Goal: Information Seeking & Learning: Check status

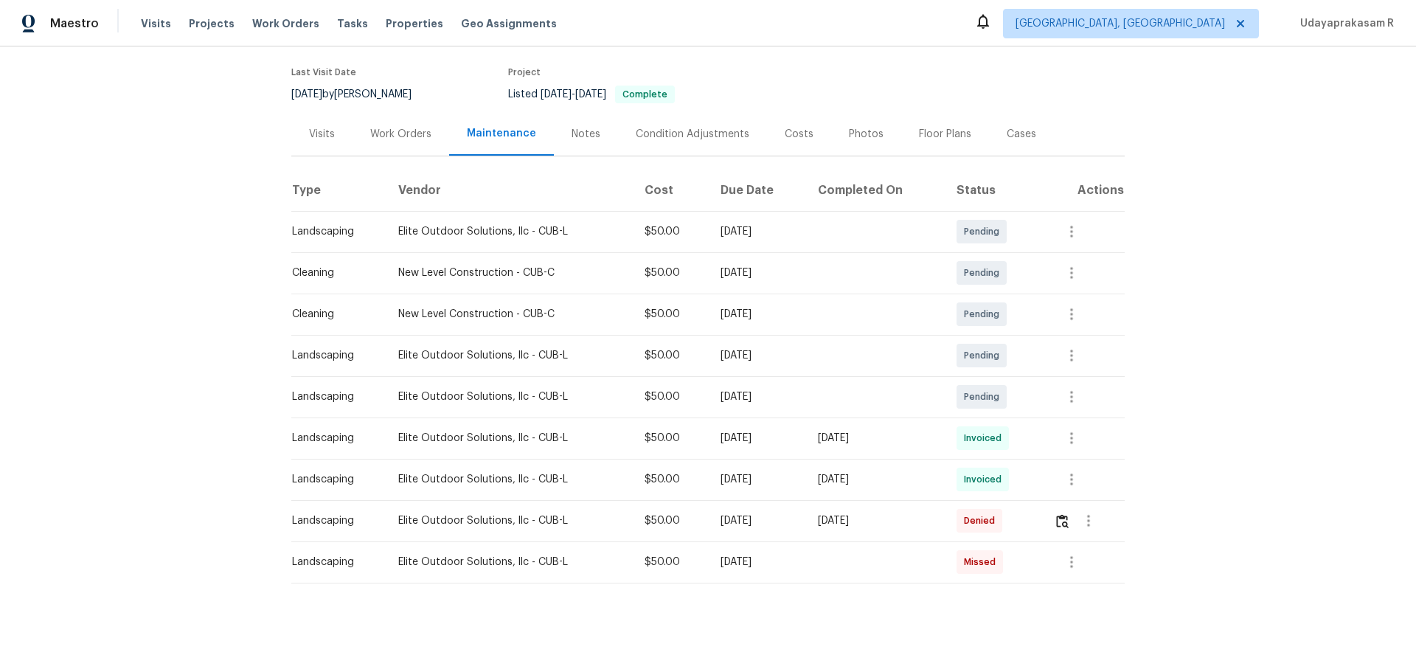
scroll to position [122, 0]
click at [1007, 429] on icon "button" at bounding box center [1072, 438] width 18 height 18
click at [1007, 441] on li "View details" at bounding box center [1103, 451] width 103 height 24
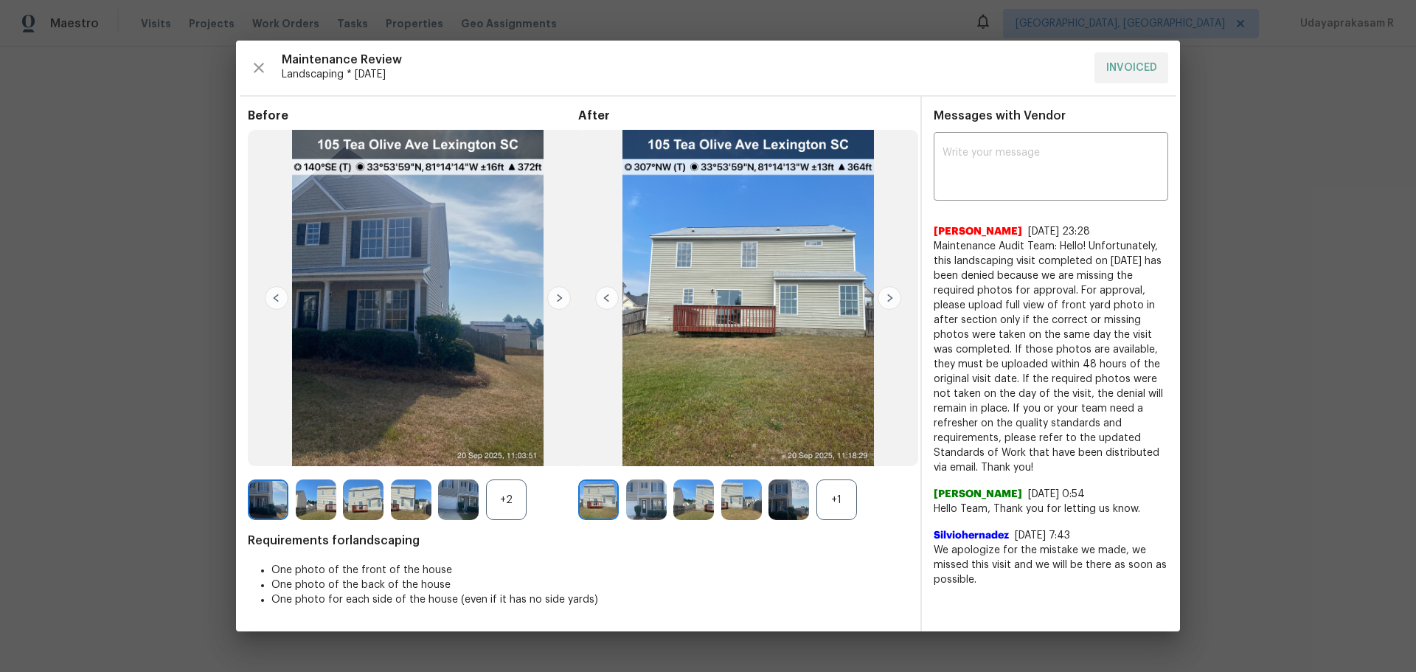
click at [557, 301] on img at bounding box center [559, 298] width 24 height 24
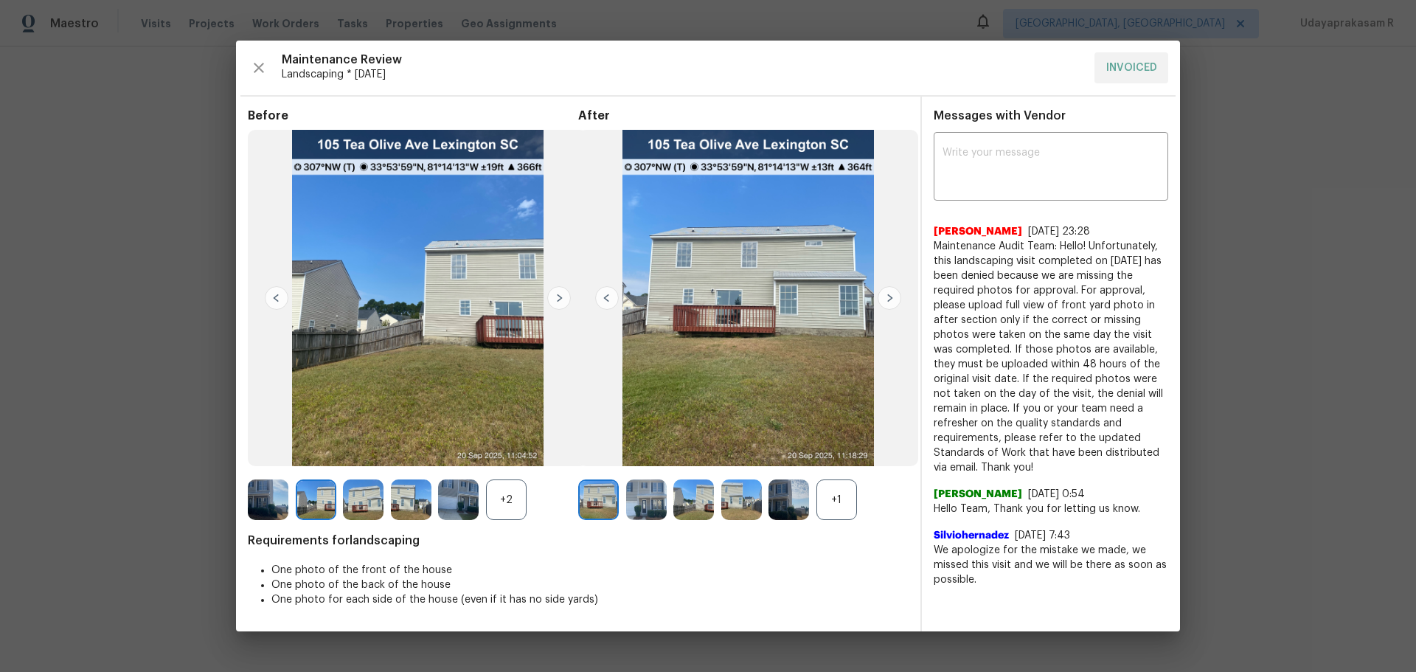
click at [557, 301] on img at bounding box center [559, 298] width 24 height 24
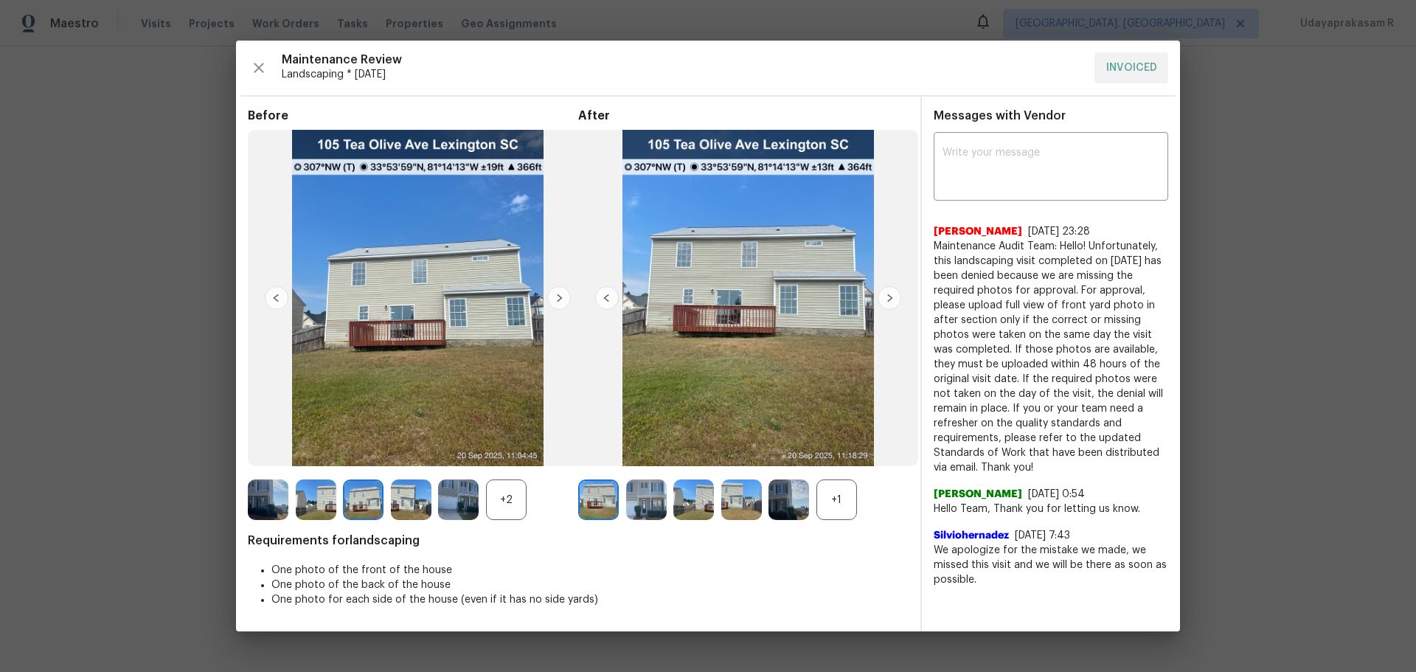
click at [557, 301] on img at bounding box center [559, 298] width 24 height 24
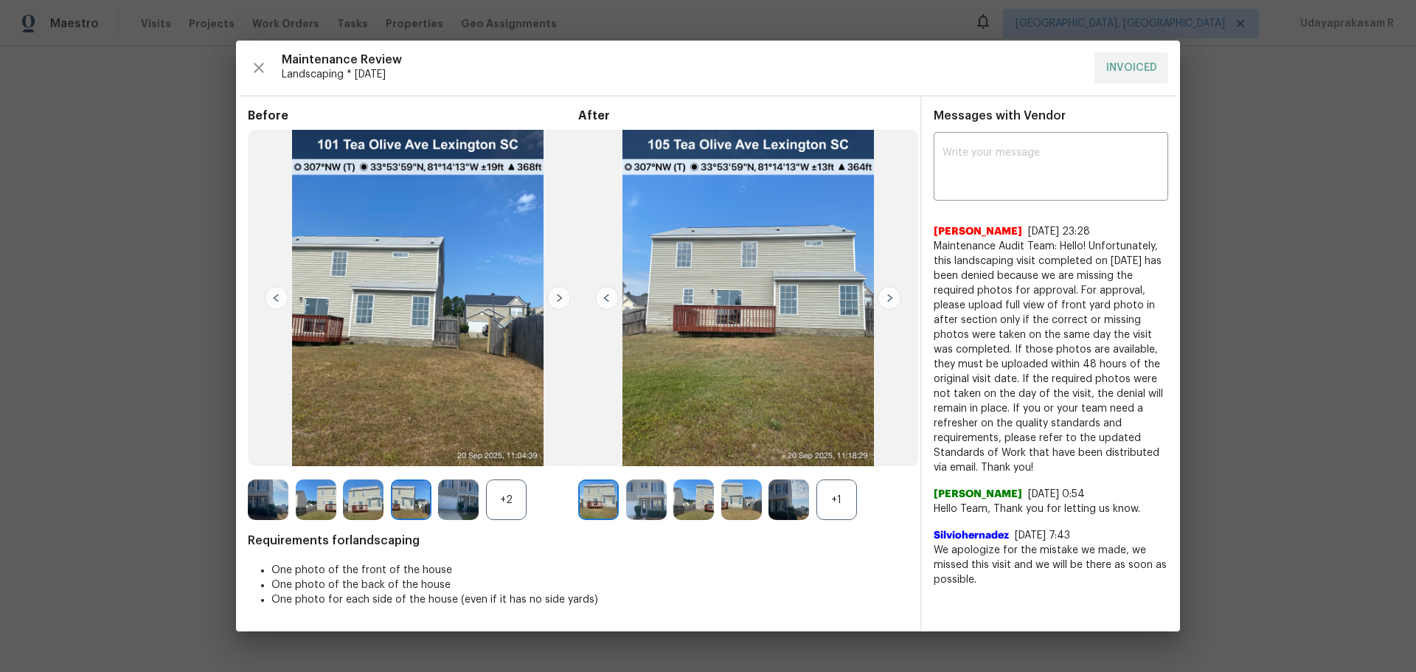
click at [557, 301] on img at bounding box center [559, 298] width 24 height 24
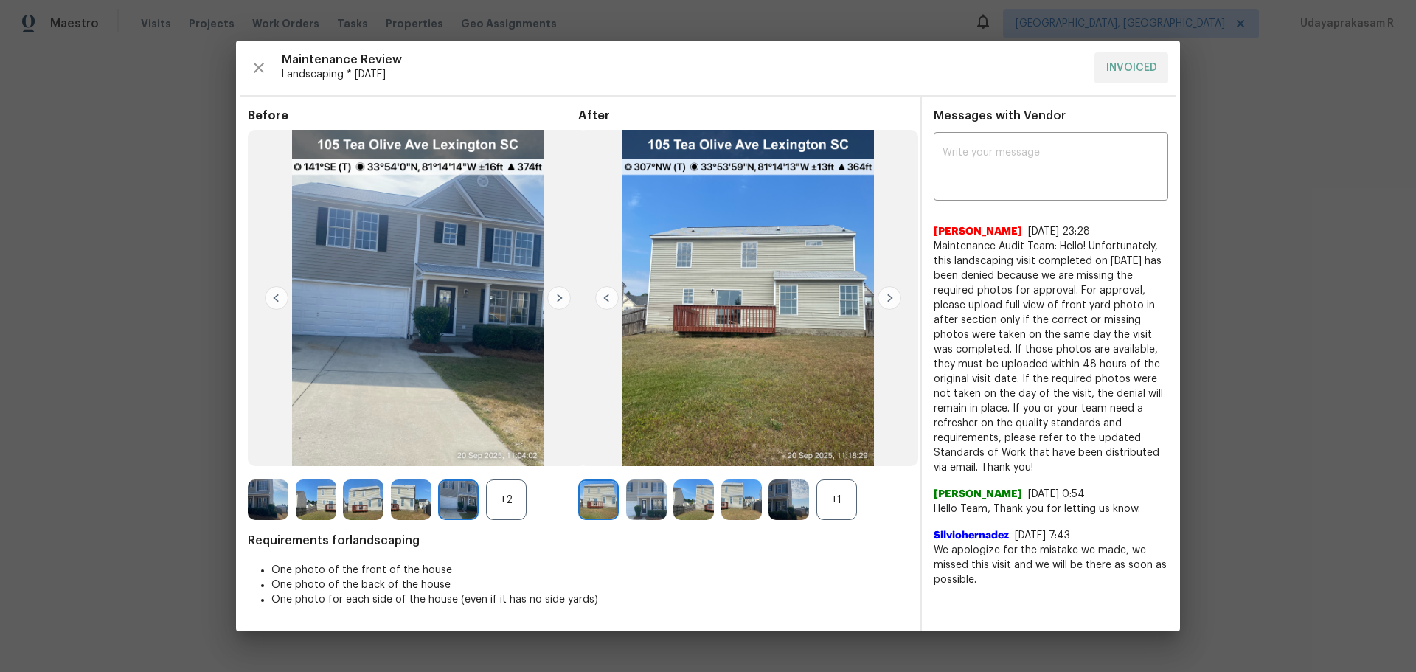
click at [557, 301] on img at bounding box center [559, 298] width 24 height 24
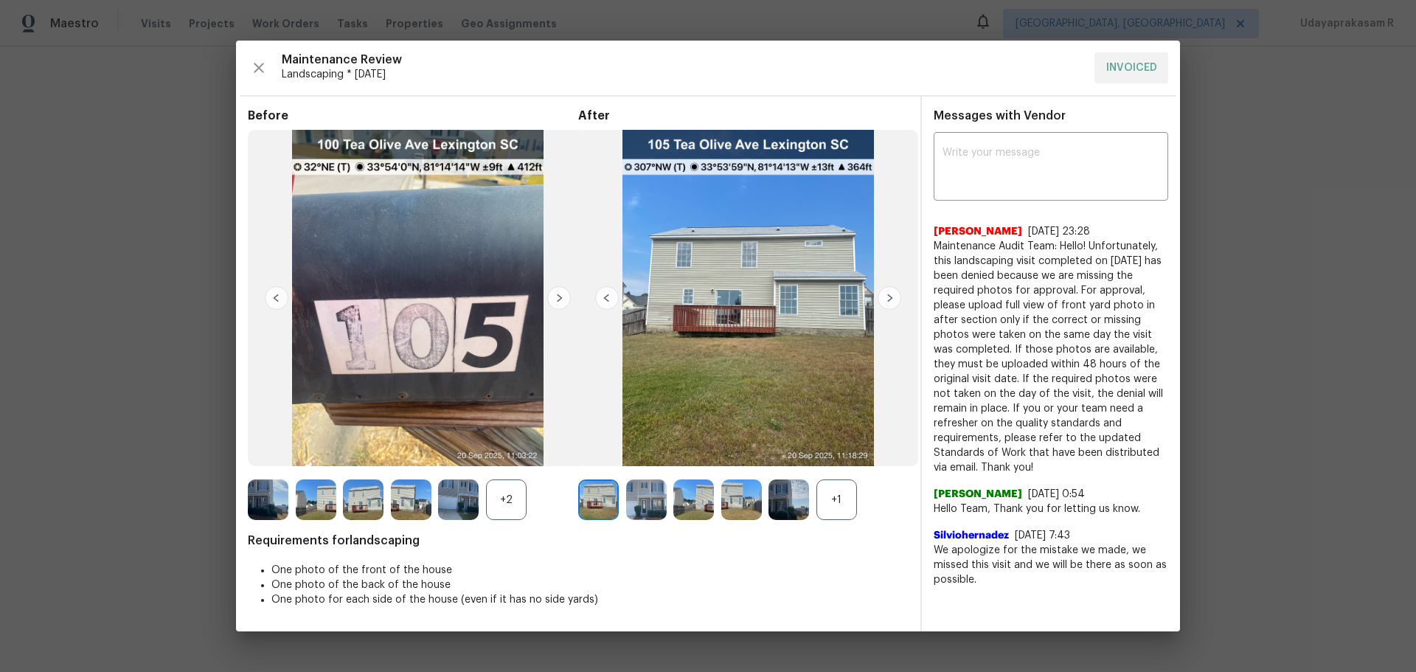
click at [557, 301] on img at bounding box center [559, 298] width 24 height 24
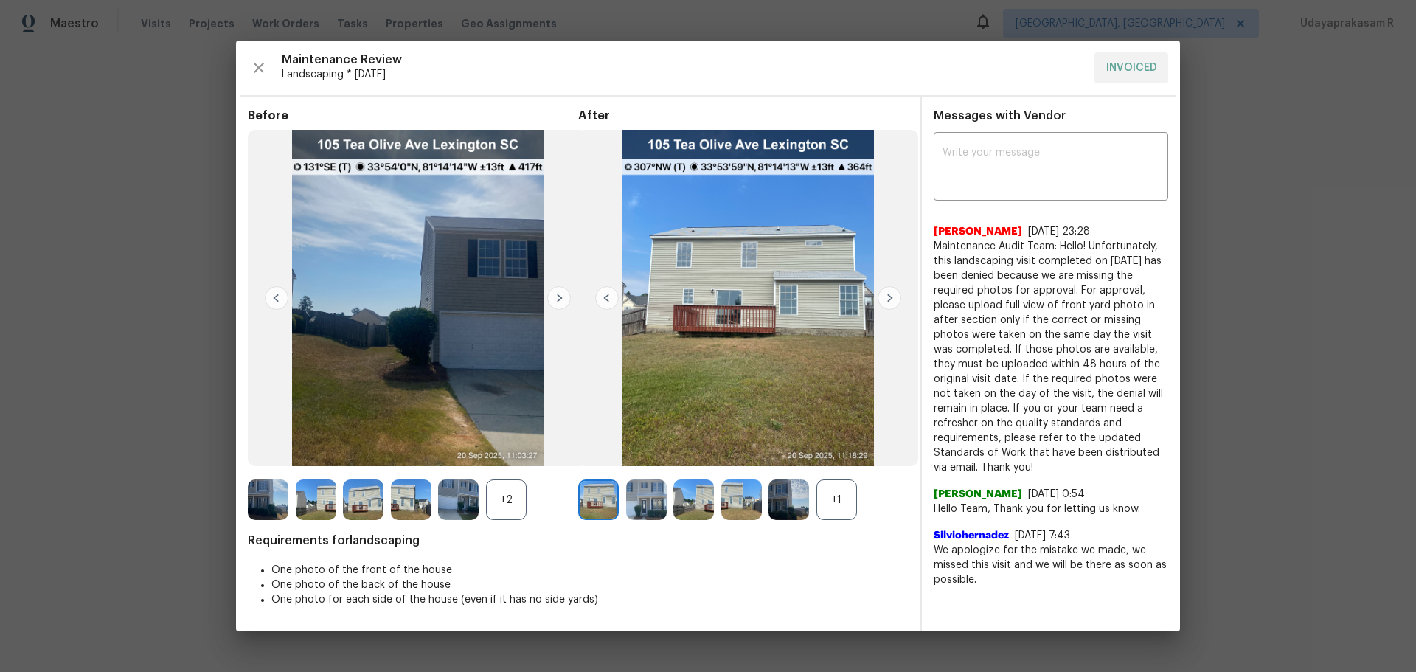
click at [557, 301] on img at bounding box center [559, 298] width 24 height 24
click at [888, 291] on img at bounding box center [889, 298] width 24 height 24
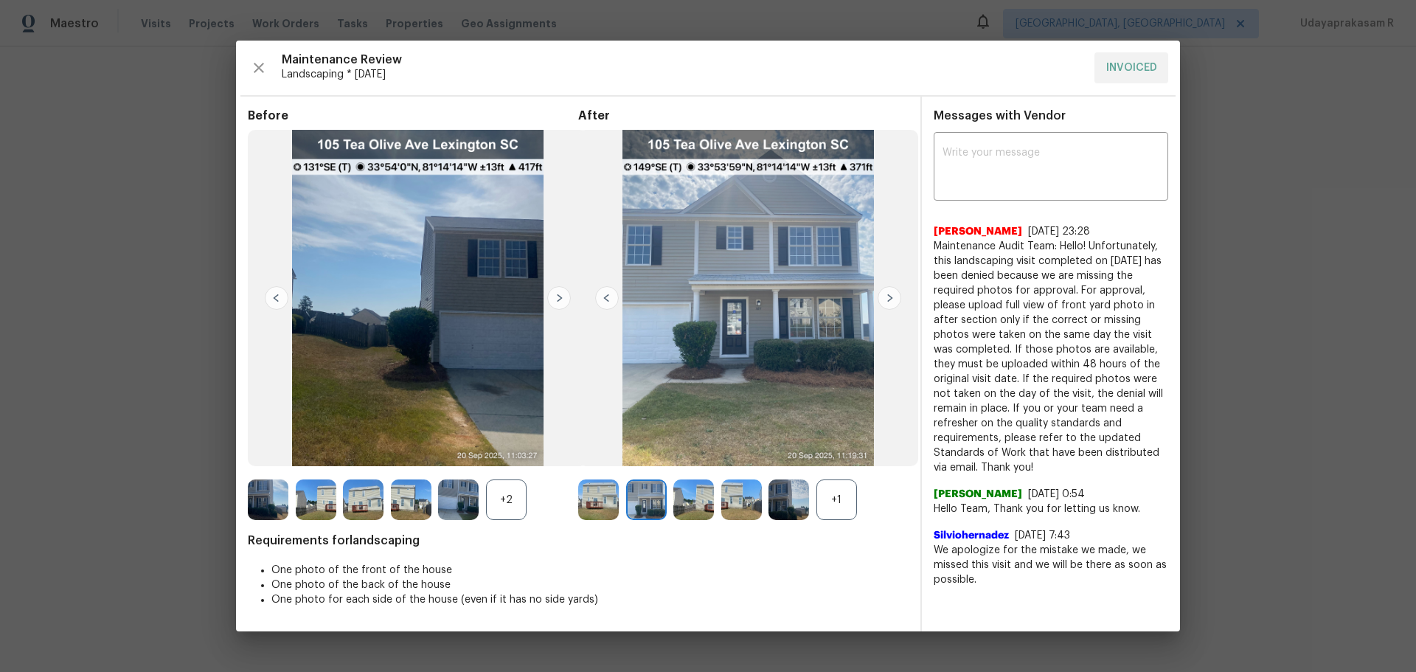
click at [888, 291] on img at bounding box center [889, 298] width 24 height 24
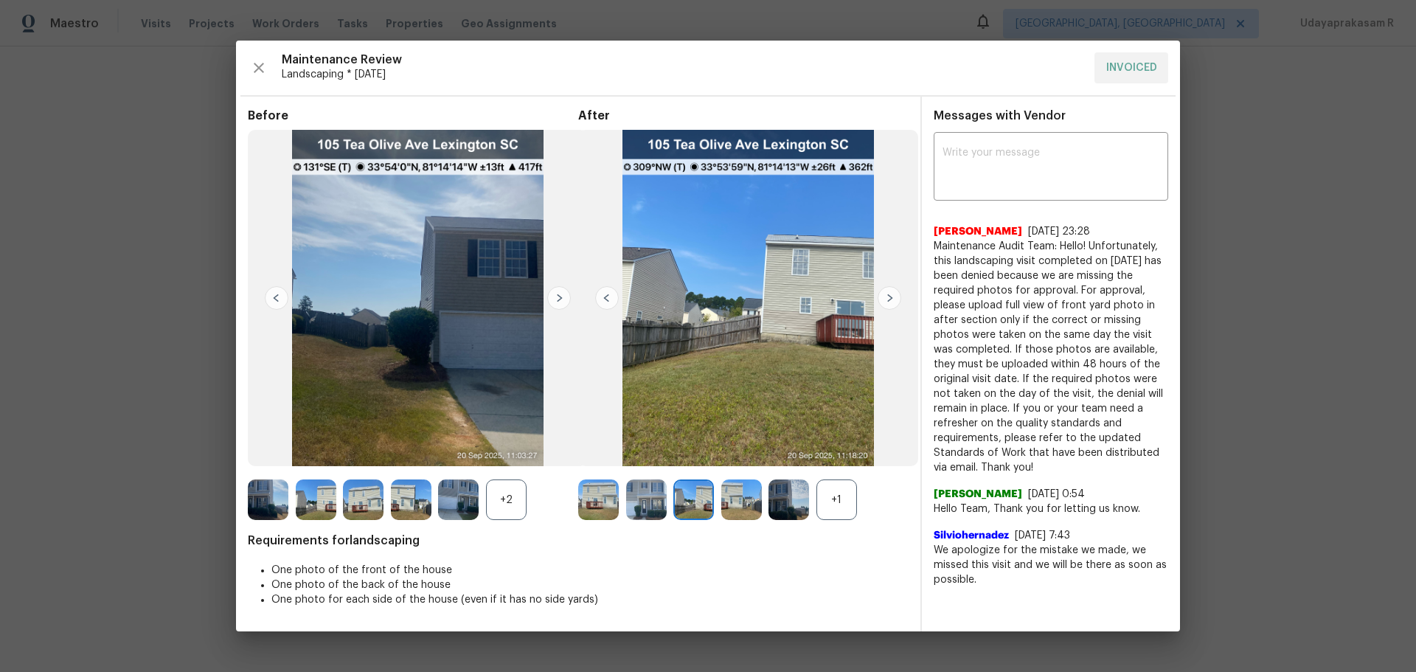
click at [338, 167] on img at bounding box center [418, 298] width 340 height 336
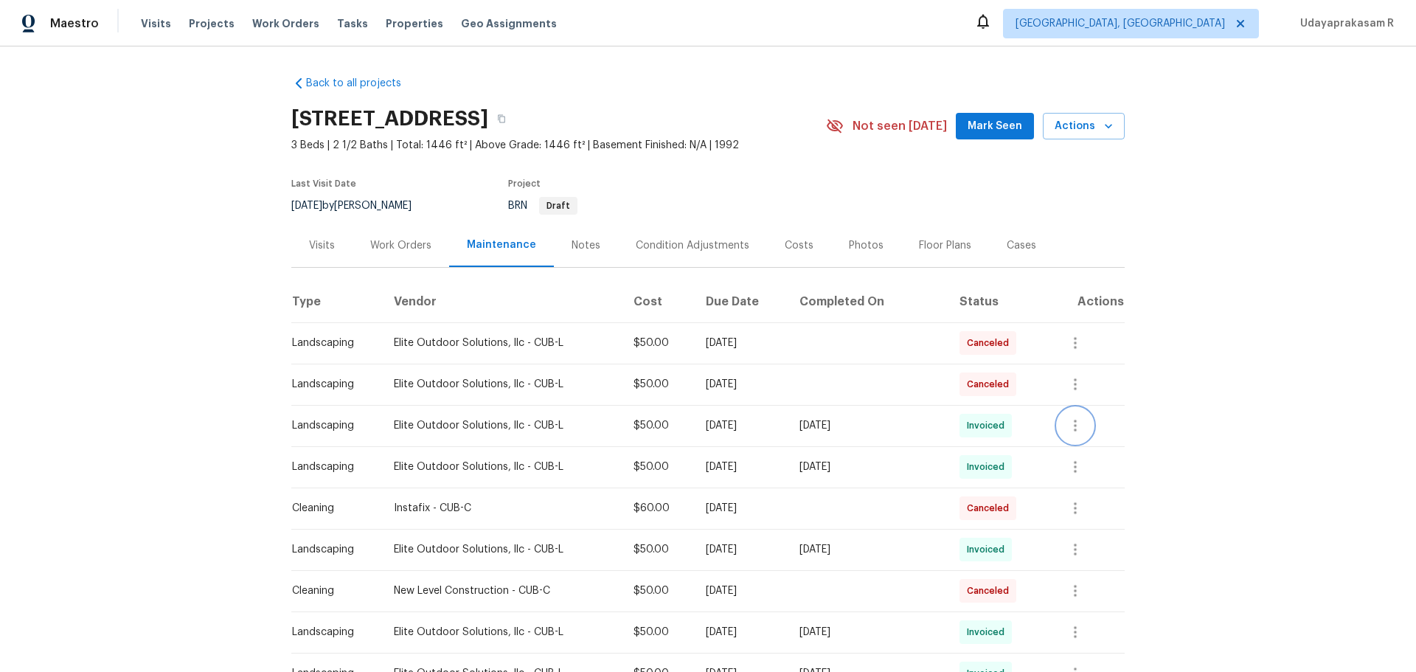
click at [1007, 427] on icon "button" at bounding box center [1075, 426] width 18 height 18
click at [1007, 441] on li "View details" at bounding box center [1104, 450] width 103 height 24
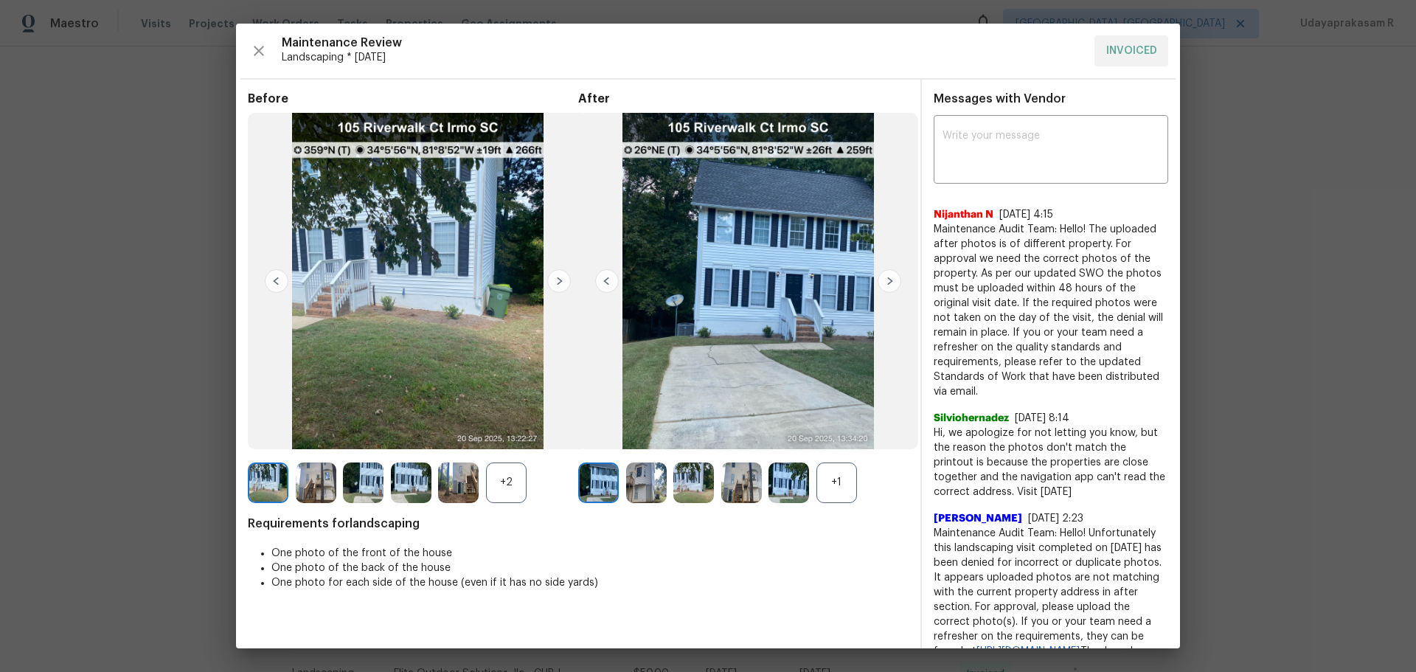
click at [880, 284] on img at bounding box center [889, 281] width 24 height 24
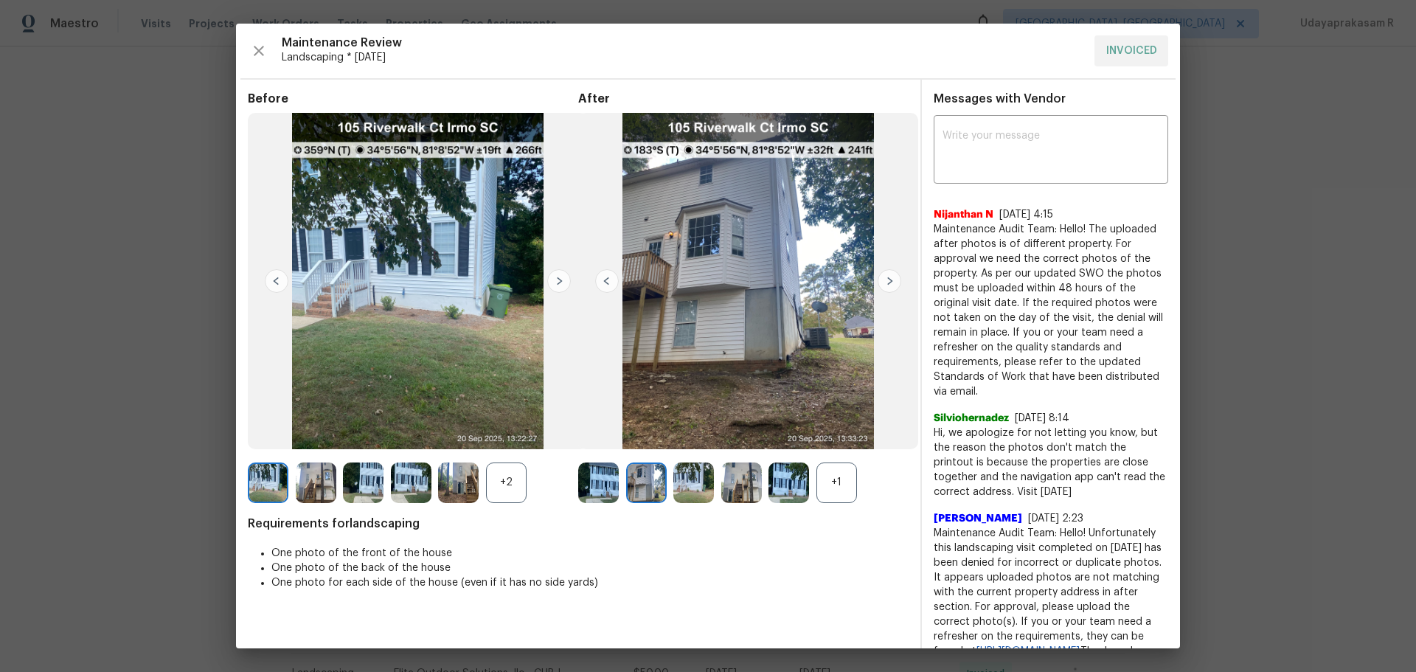
click at [836, 441] on div "+1" at bounding box center [836, 482] width 41 height 41
click at [893, 285] on img at bounding box center [889, 281] width 24 height 24
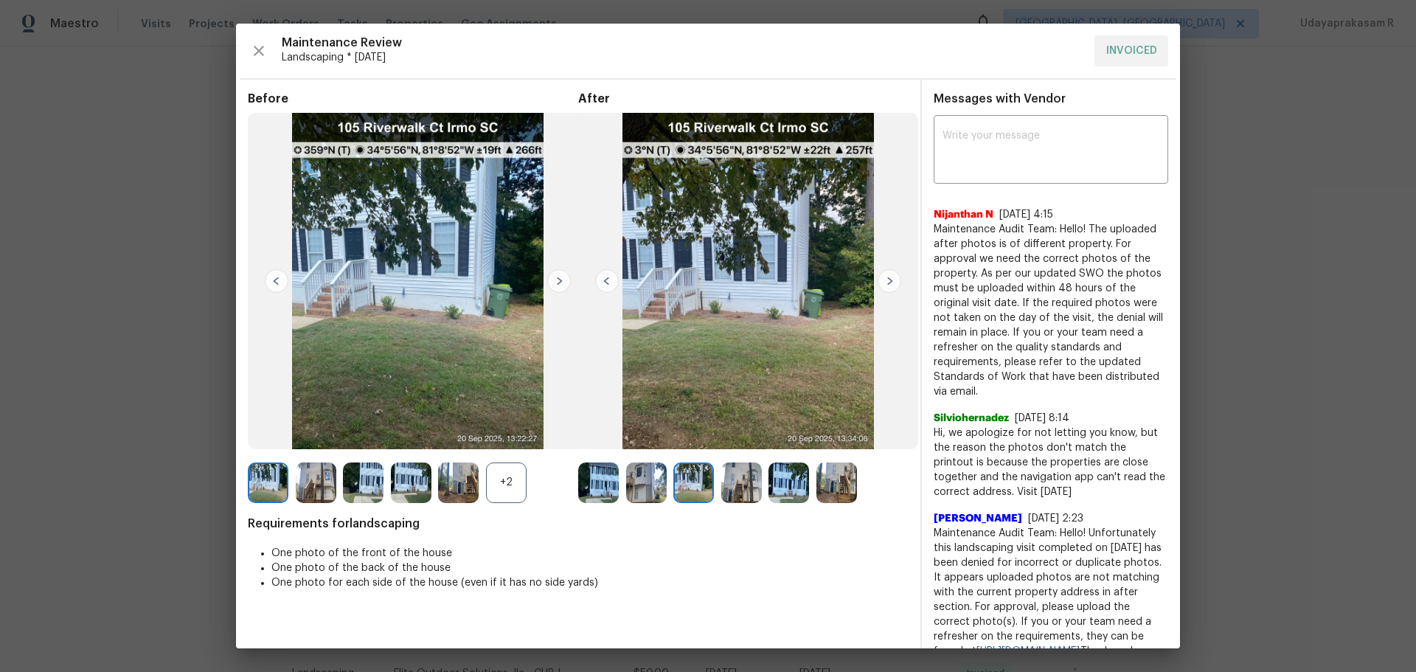
click at [893, 285] on img at bounding box center [889, 281] width 24 height 24
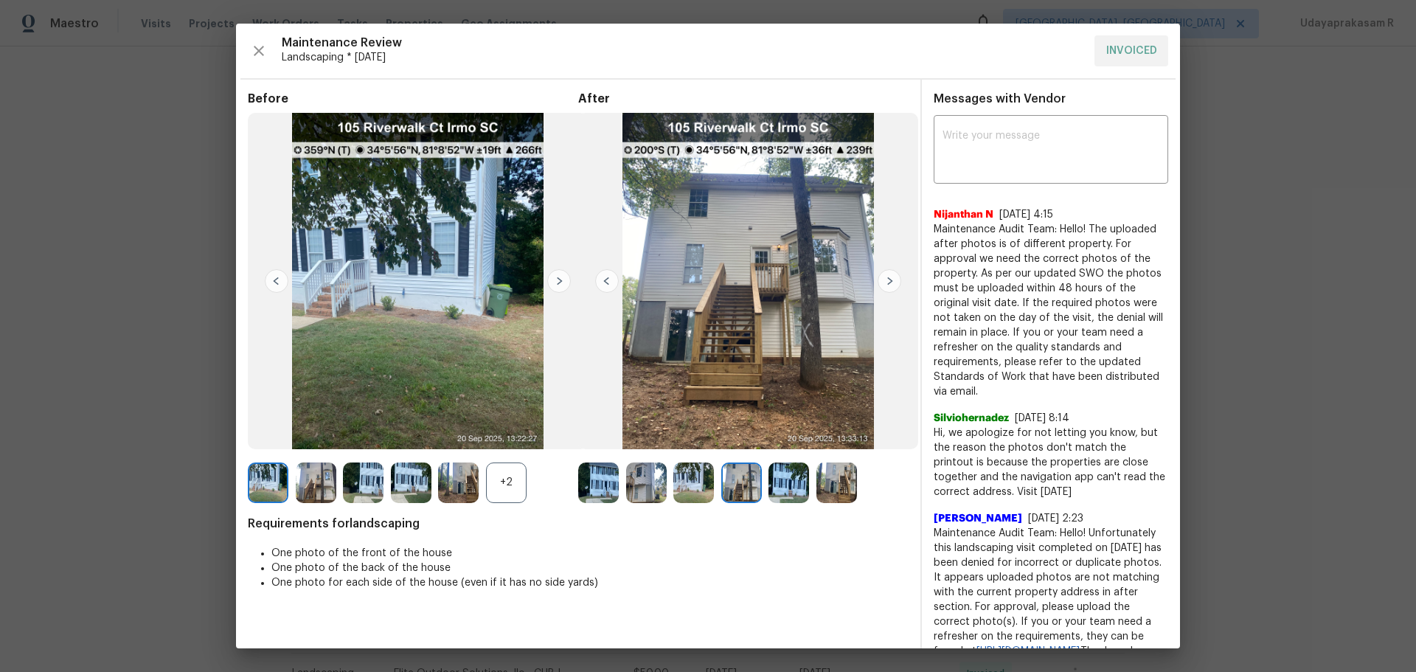
click at [893, 285] on img at bounding box center [889, 281] width 24 height 24
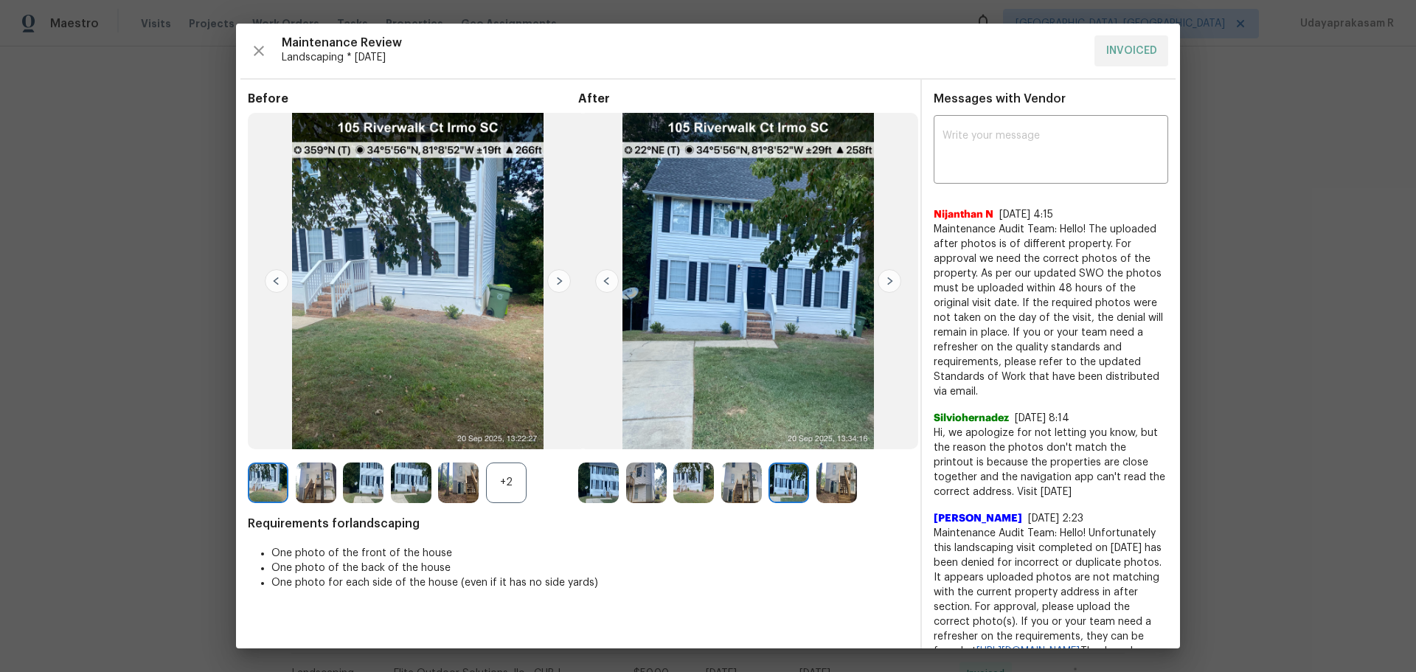
click at [893, 285] on img at bounding box center [889, 281] width 24 height 24
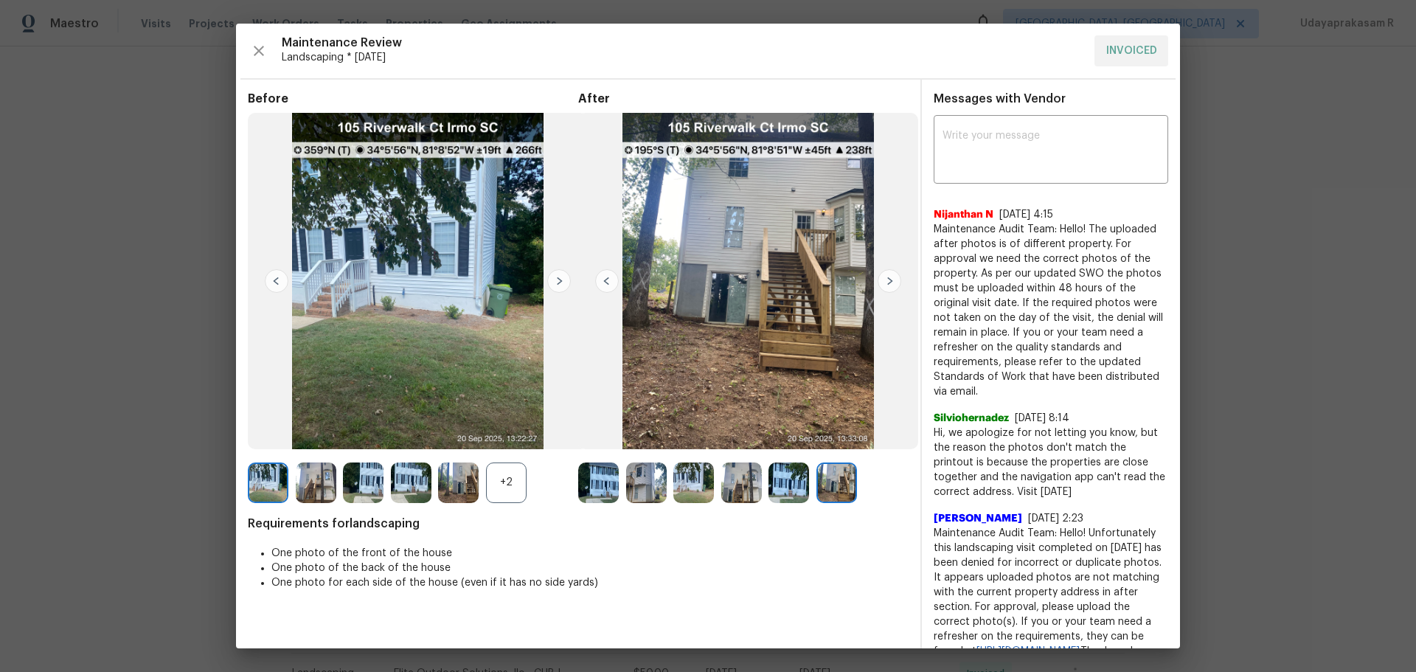
click at [893, 285] on img at bounding box center [889, 281] width 24 height 24
click at [552, 282] on img at bounding box center [559, 281] width 24 height 24
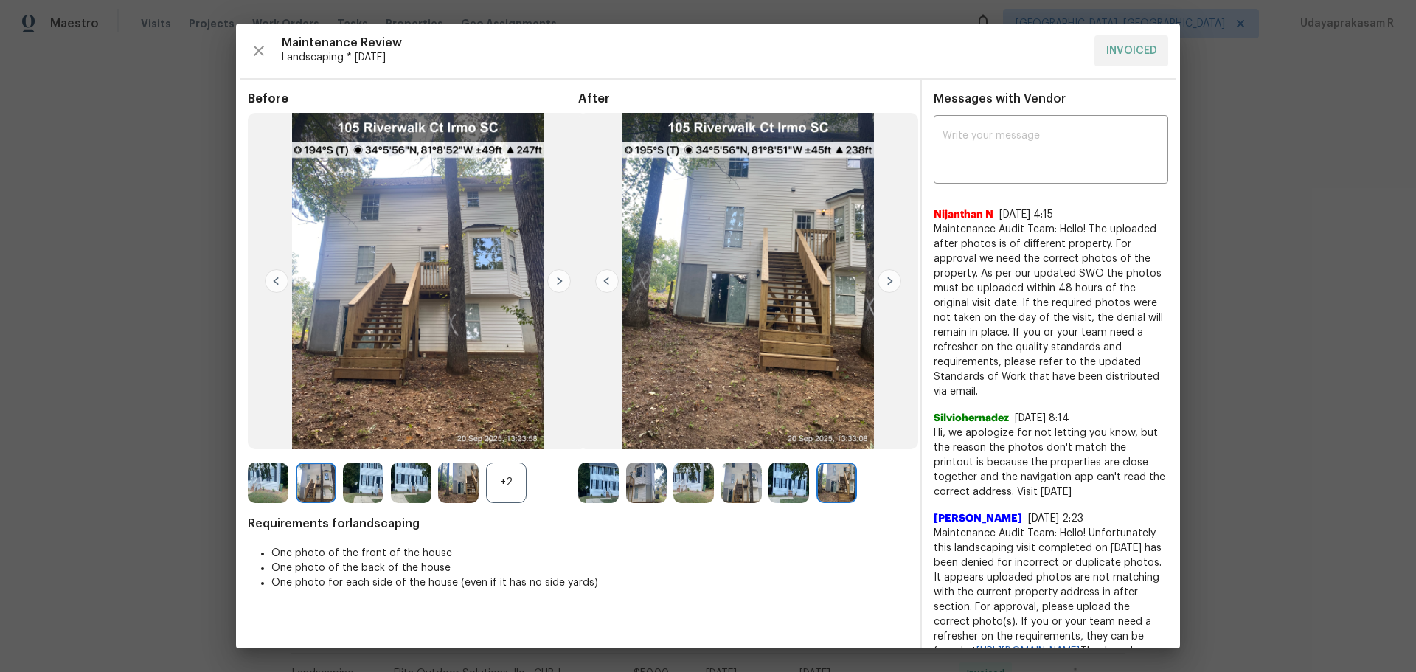
click at [552, 282] on img at bounding box center [559, 281] width 24 height 24
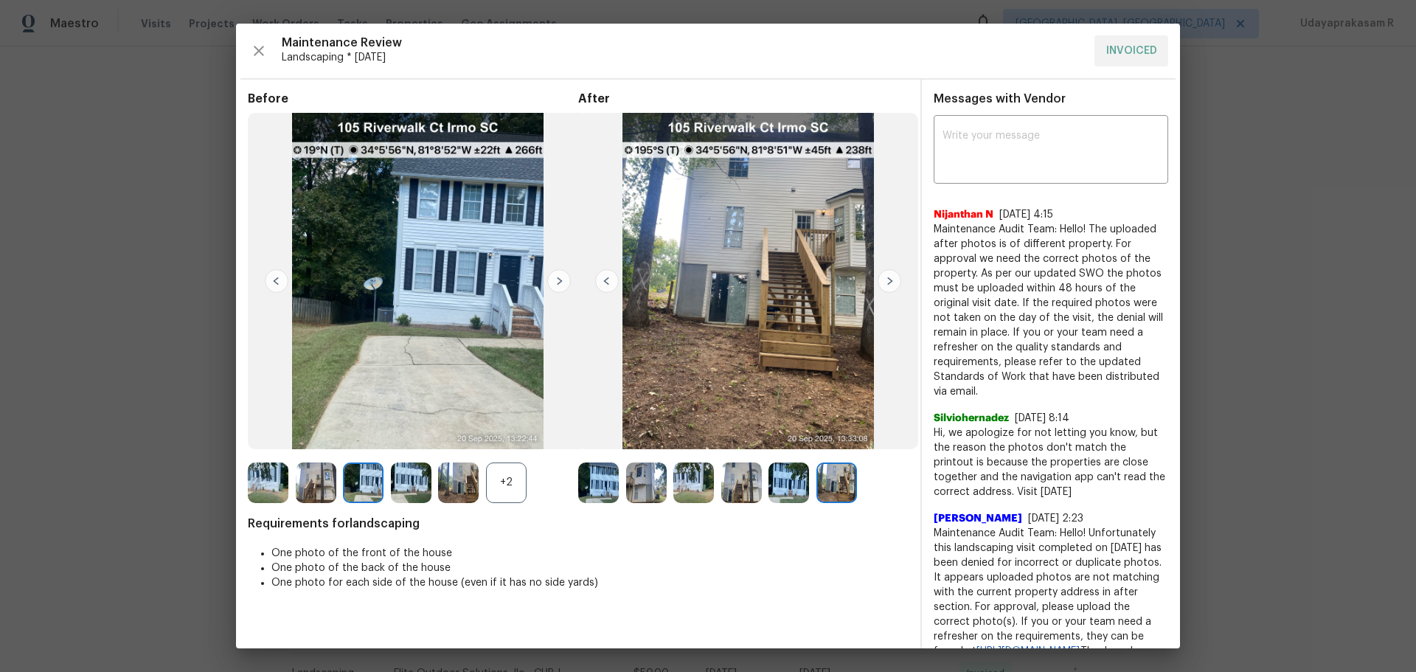
click at [552, 282] on img at bounding box center [559, 281] width 24 height 24
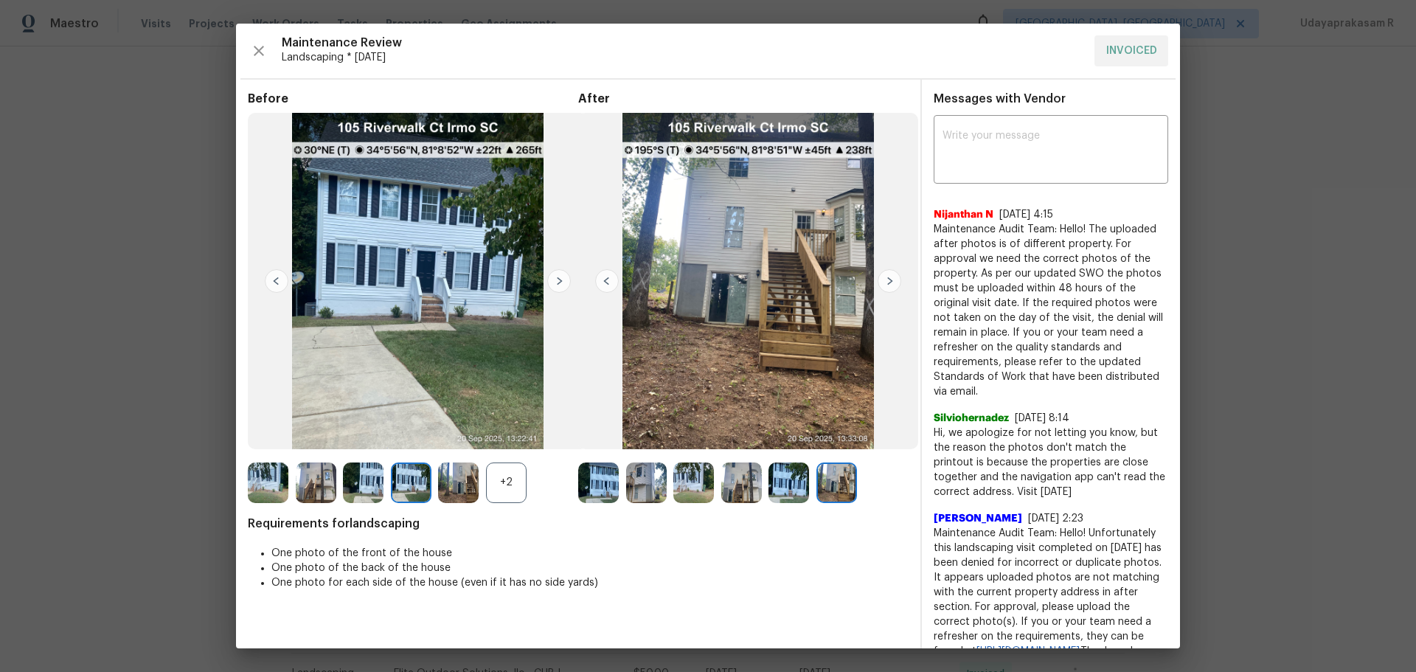
click at [552, 282] on img at bounding box center [559, 281] width 24 height 24
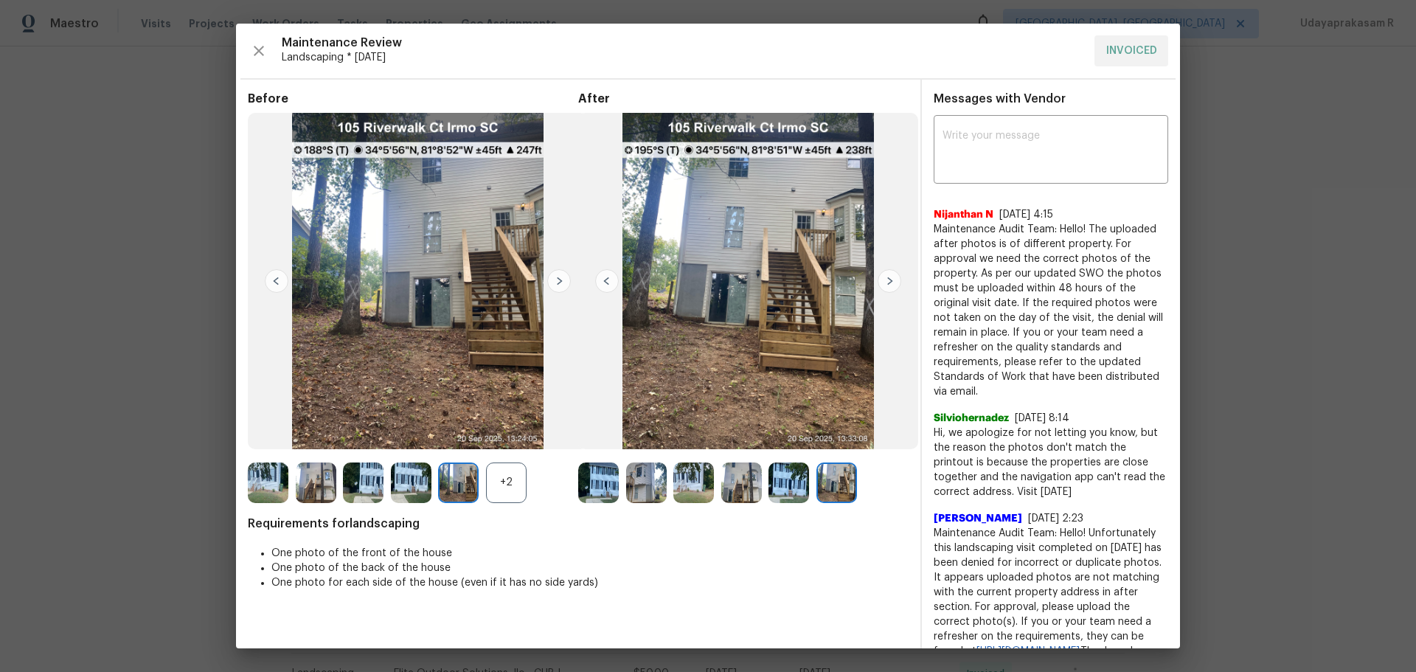
click at [552, 282] on img at bounding box center [559, 281] width 24 height 24
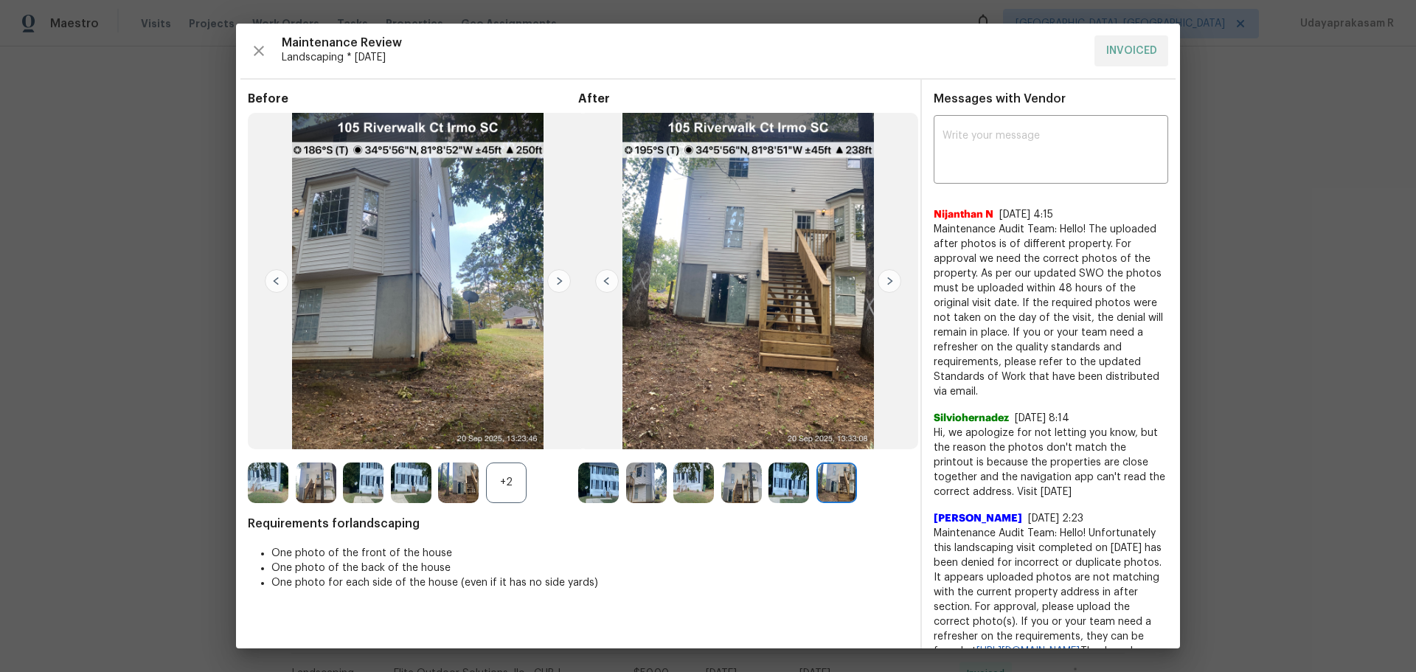
click at [504, 441] on div "+2" at bounding box center [506, 482] width 41 height 41
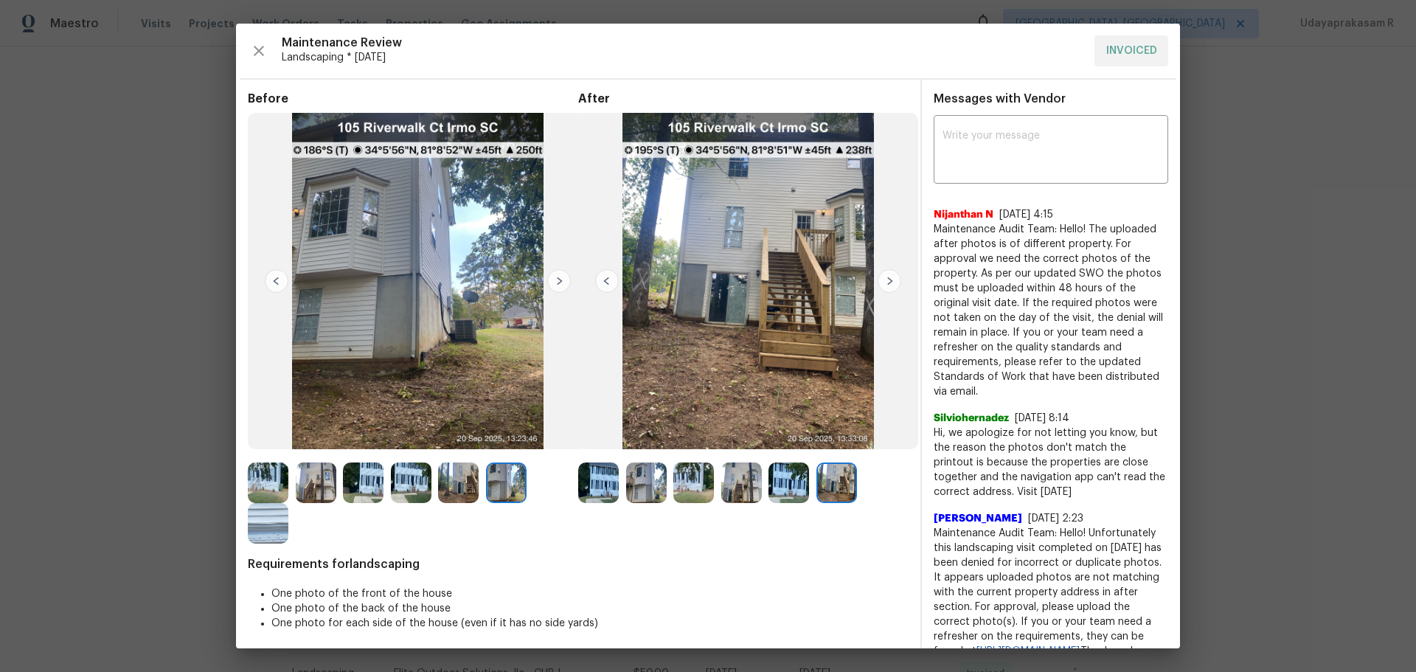
click at [556, 277] on img at bounding box center [559, 281] width 24 height 24
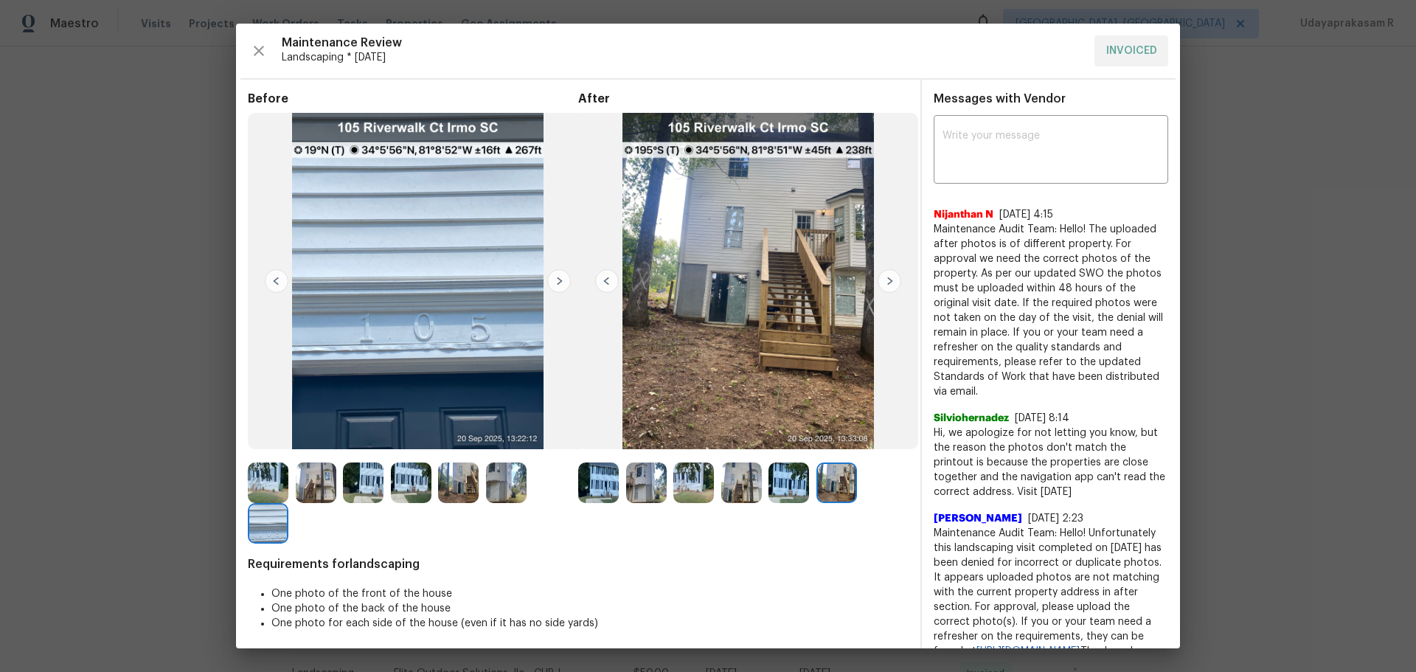
click at [274, 283] on img at bounding box center [277, 281] width 24 height 24
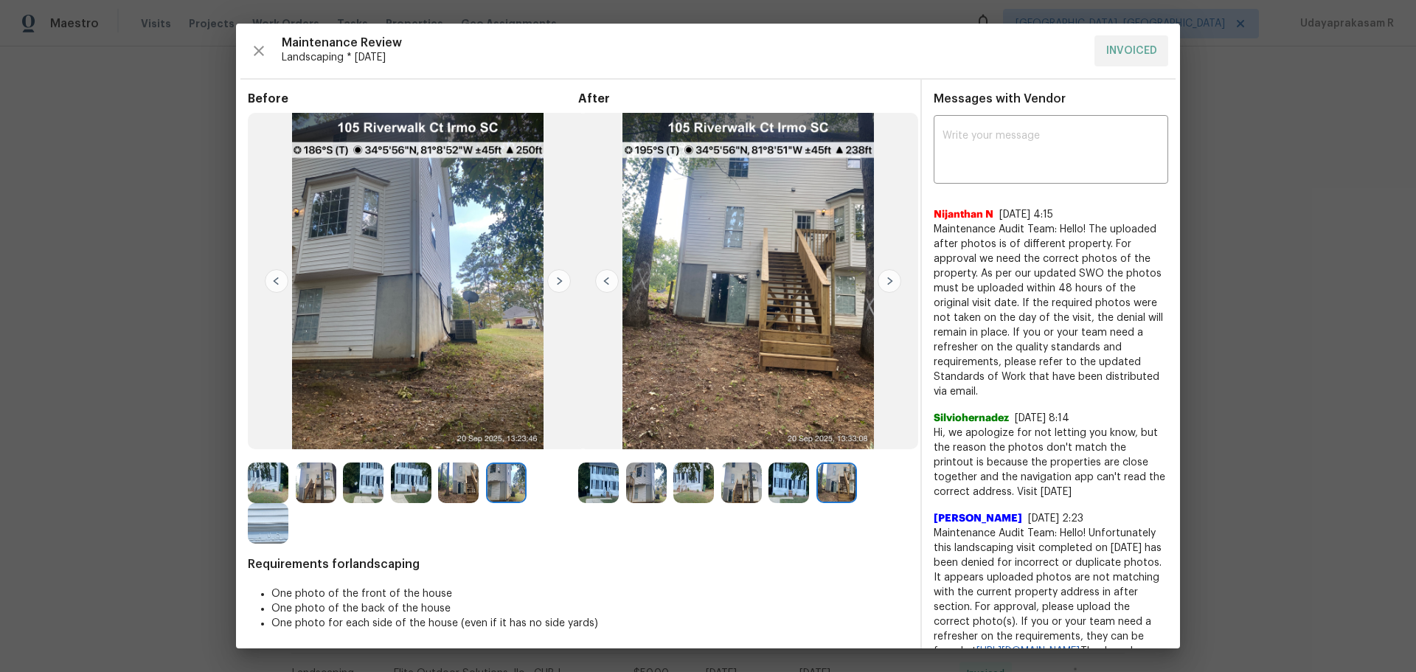
click at [274, 283] on img at bounding box center [277, 281] width 24 height 24
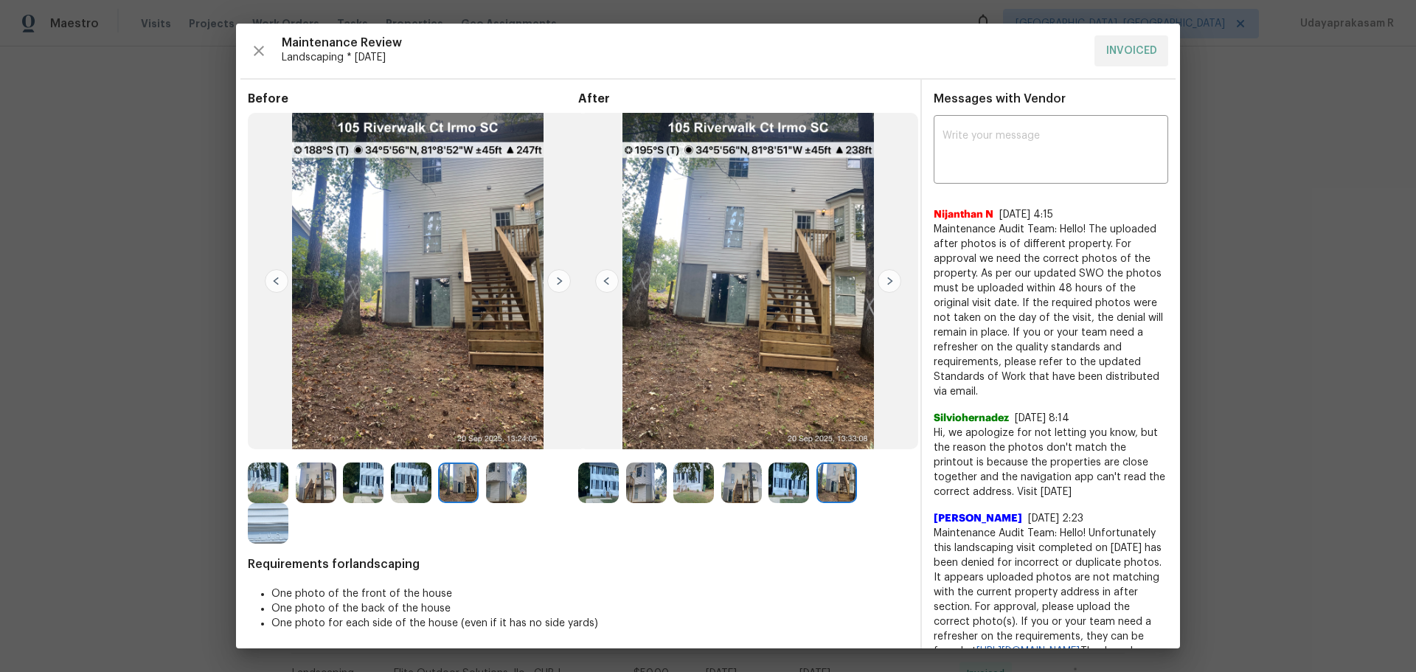
click at [274, 283] on img at bounding box center [277, 281] width 24 height 24
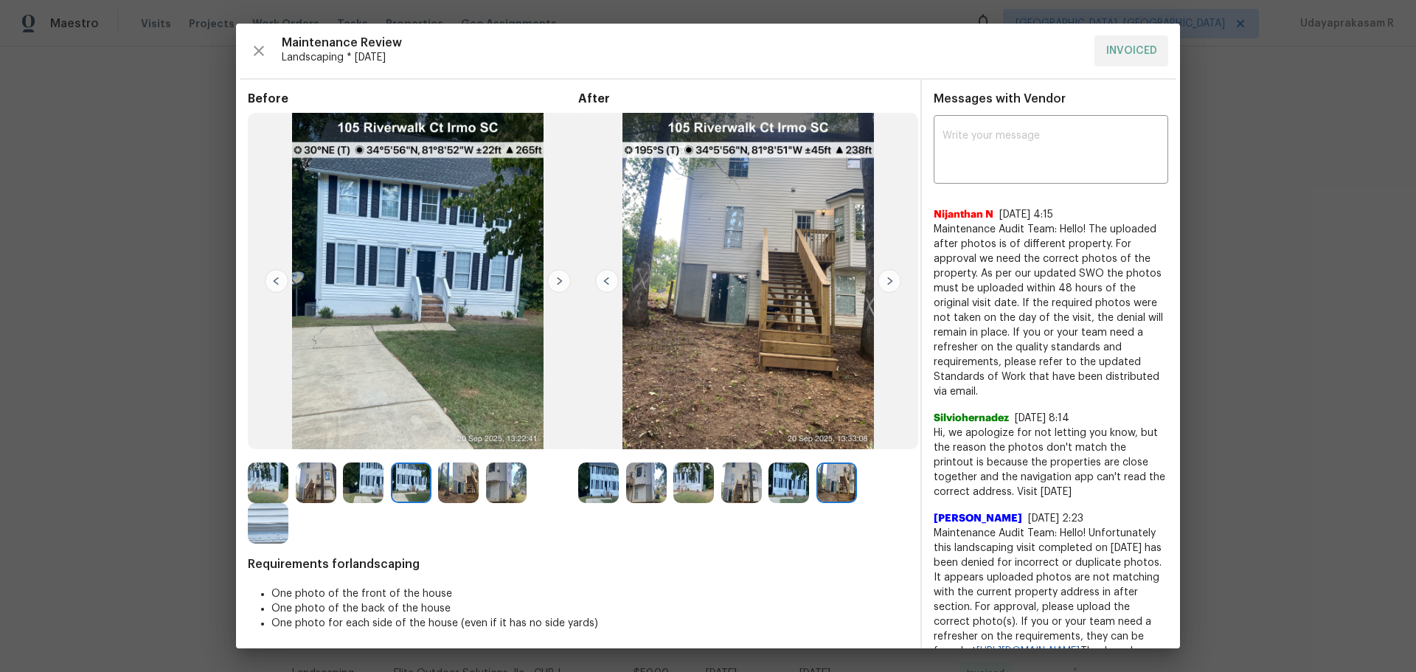
click at [274, 283] on img at bounding box center [277, 281] width 24 height 24
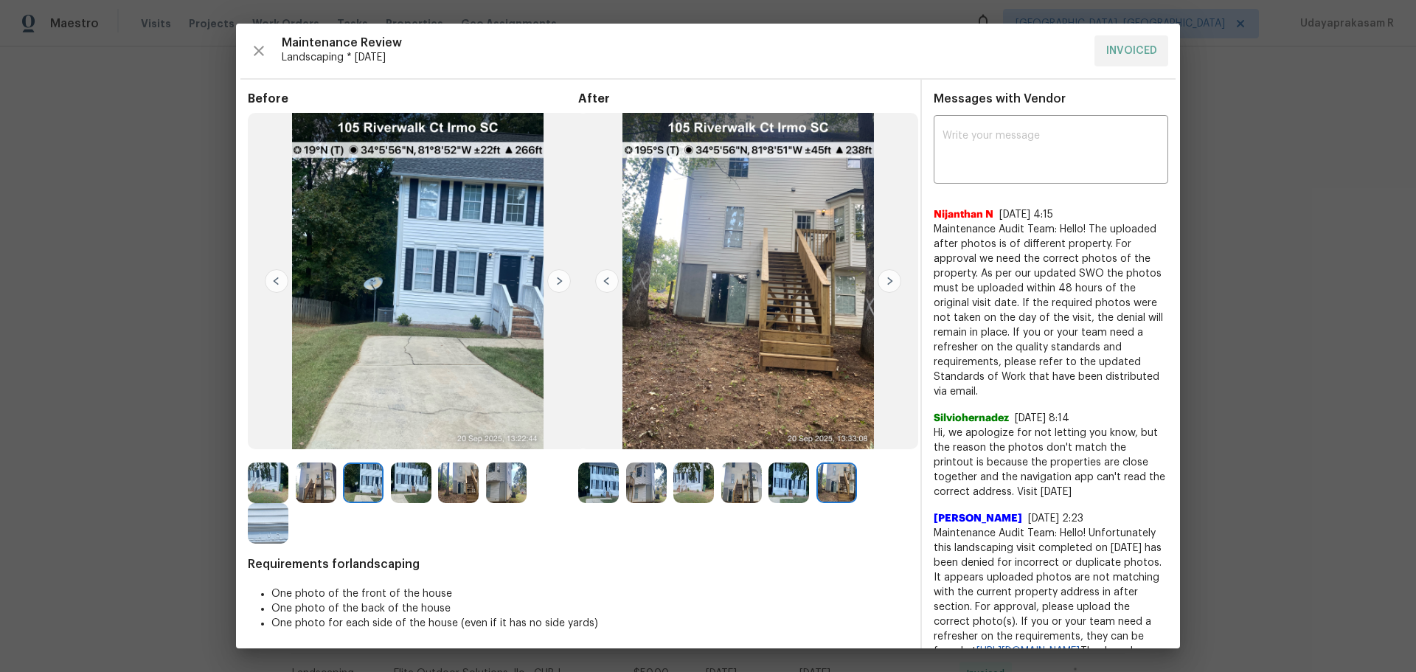
click at [274, 283] on img at bounding box center [277, 281] width 24 height 24
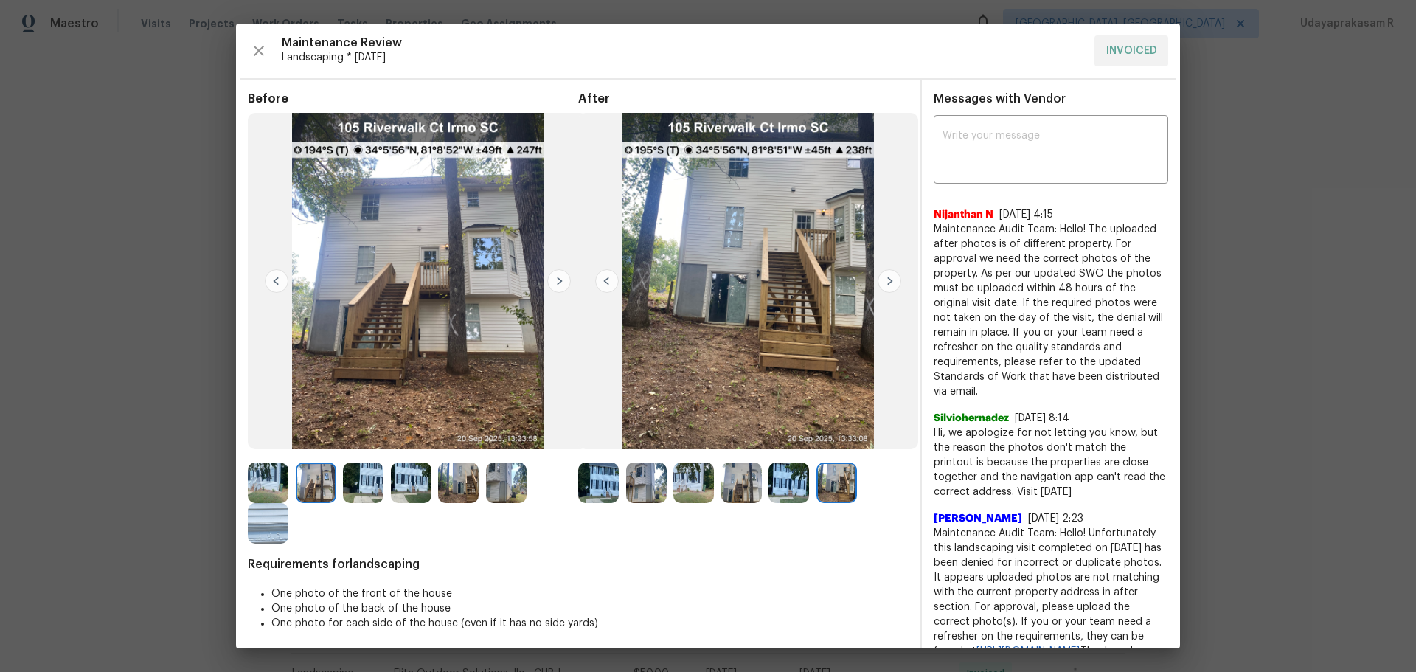
click at [274, 283] on img at bounding box center [277, 281] width 24 height 24
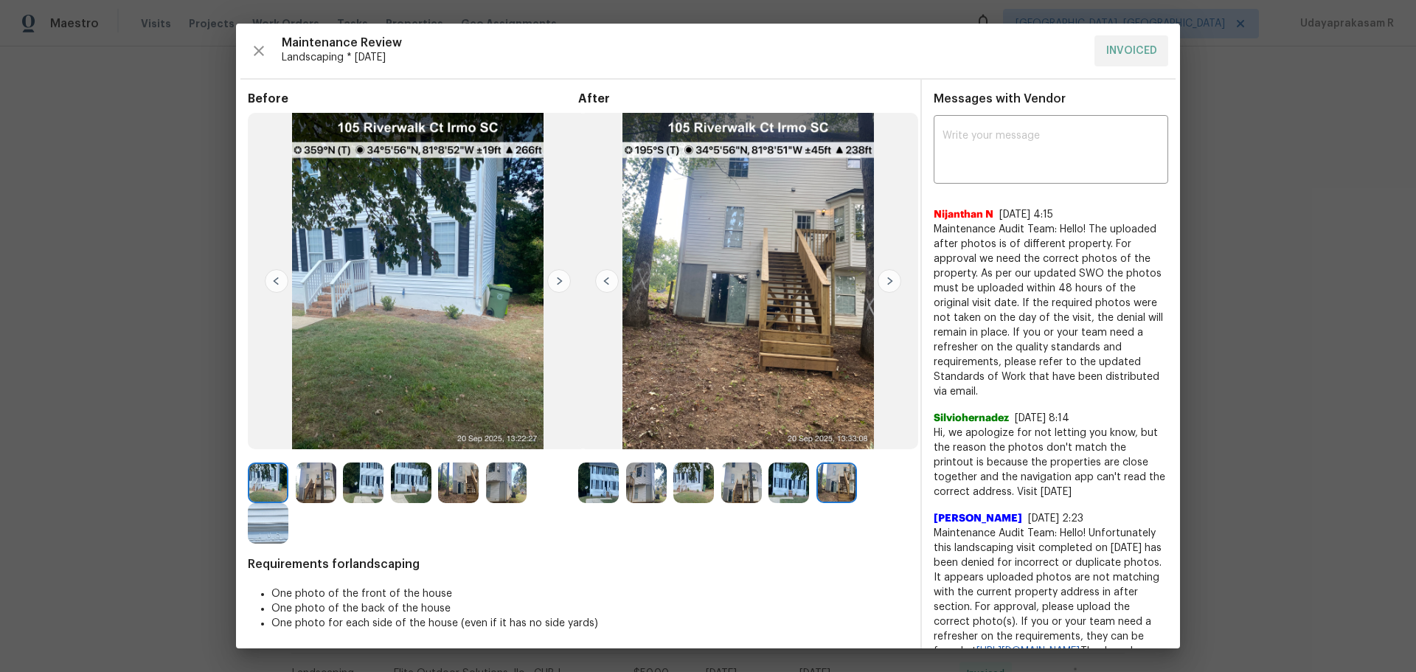
click at [274, 283] on img at bounding box center [277, 281] width 24 height 24
click at [599, 282] on img at bounding box center [607, 281] width 24 height 24
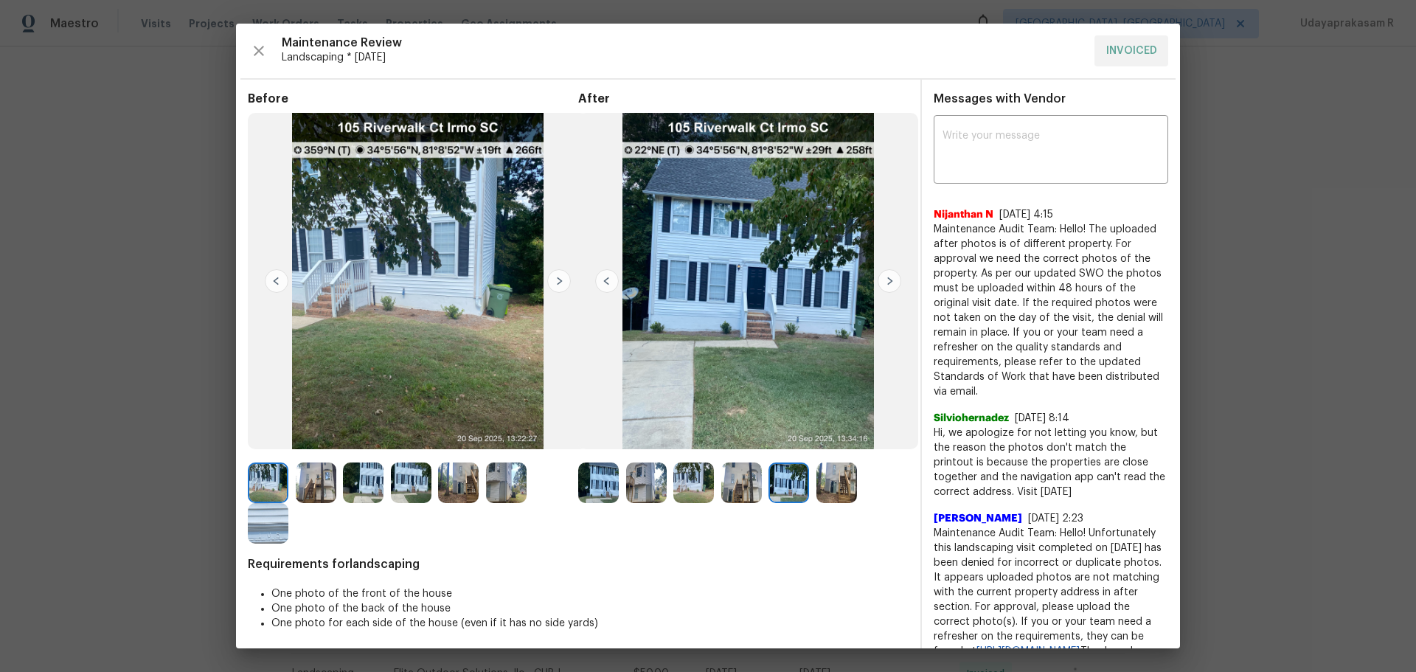
click at [599, 282] on img at bounding box center [607, 281] width 24 height 24
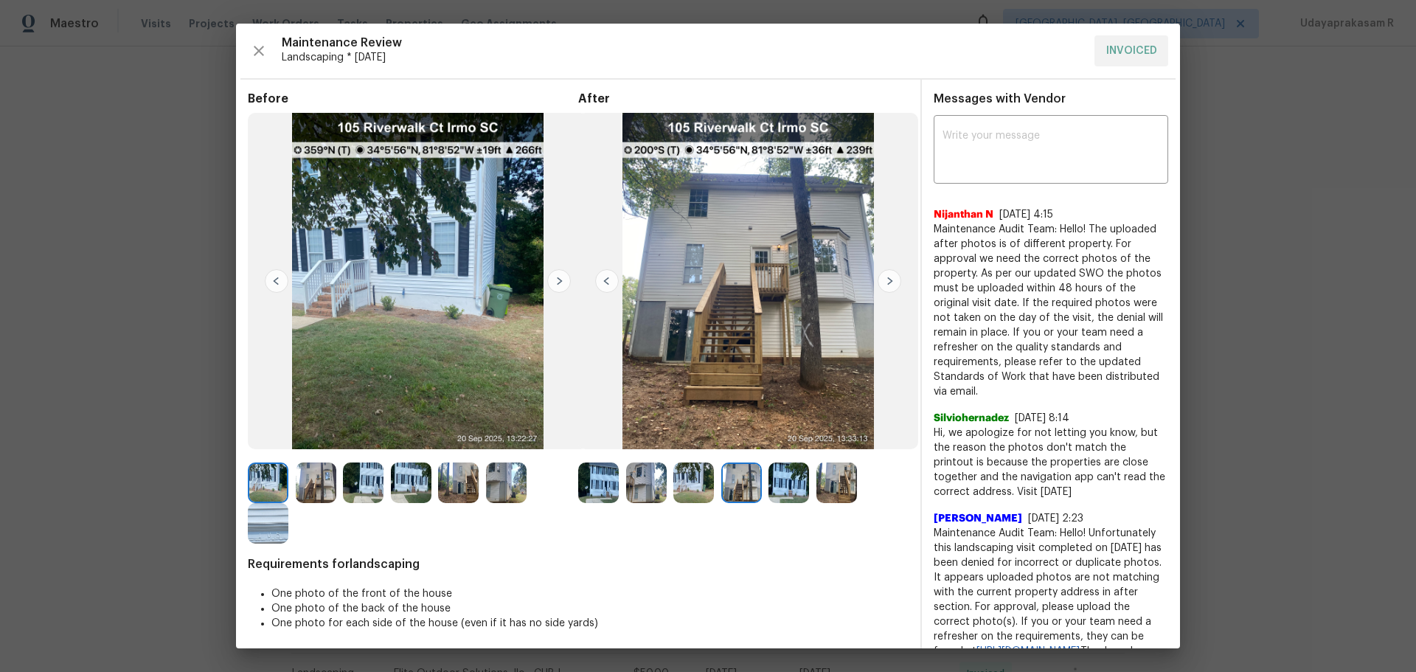
click at [878, 284] on img at bounding box center [889, 281] width 24 height 24
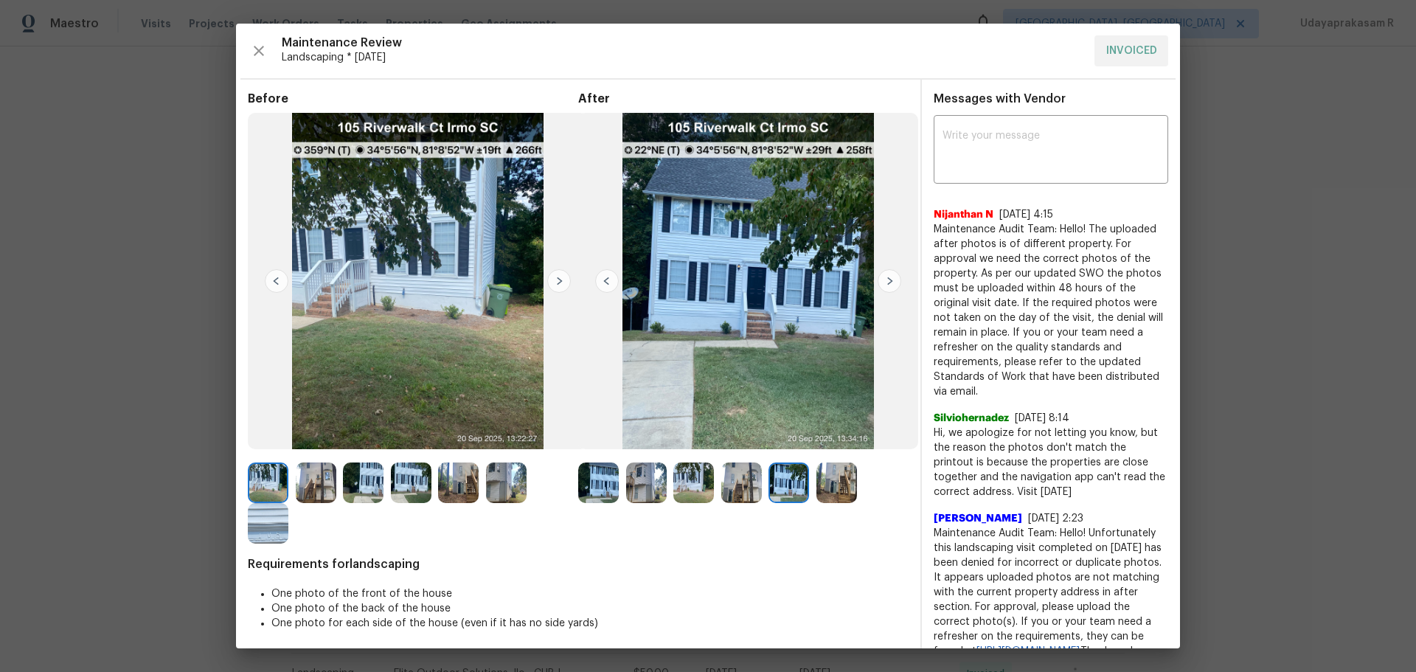
click at [608, 286] on img at bounding box center [607, 281] width 24 height 24
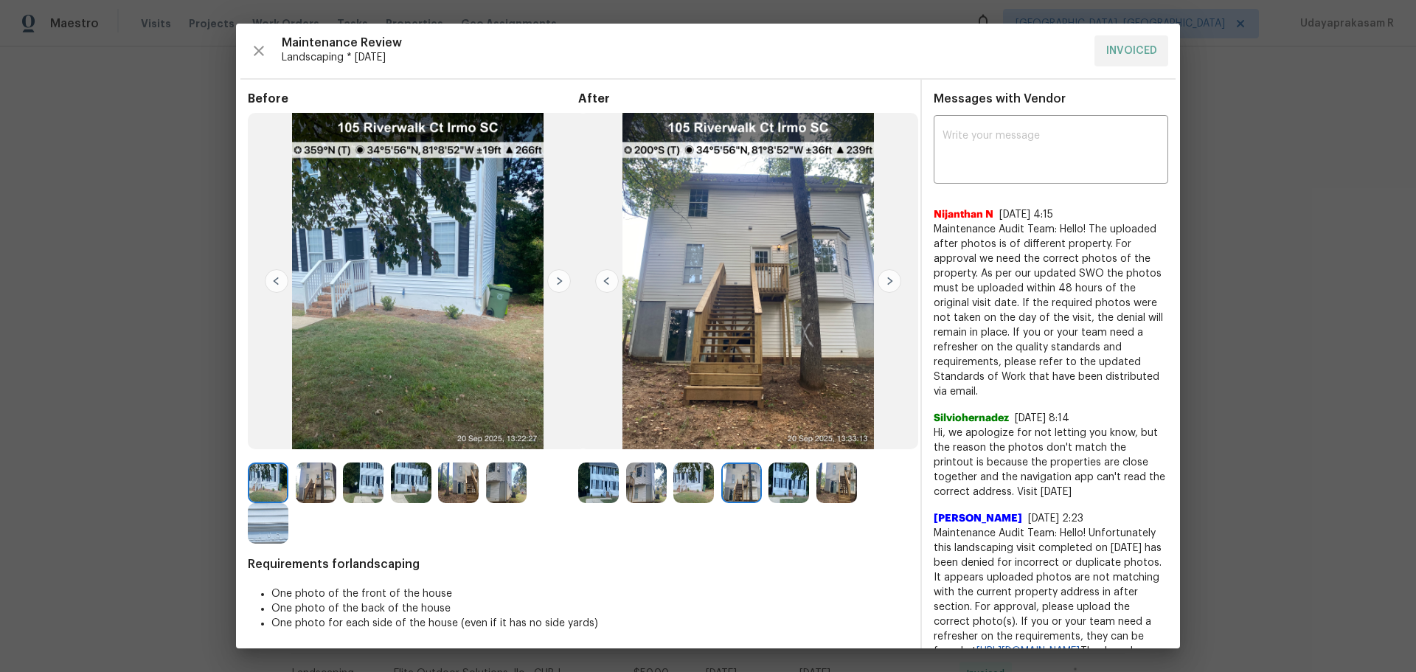
click at [608, 286] on img at bounding box center [607, 281] width 24 height 24
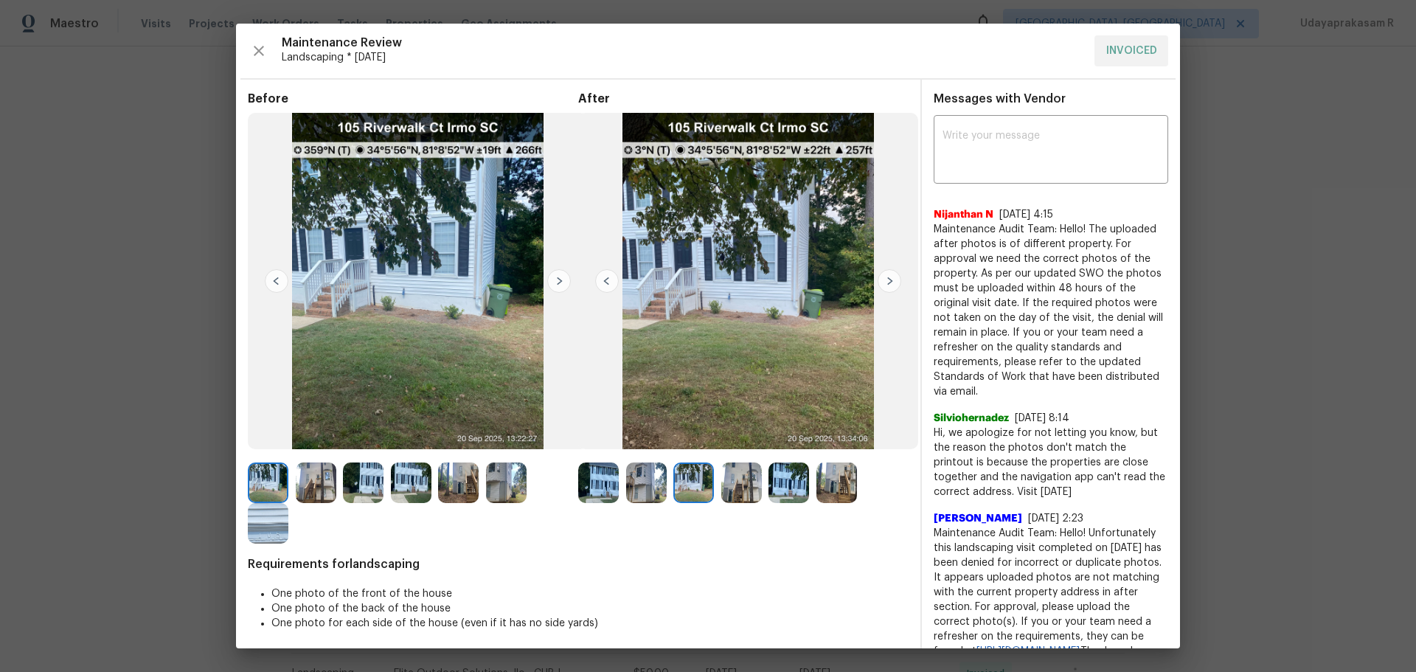
click at [608, 286] on img at bounding box center [607, 281] width 24 height 24
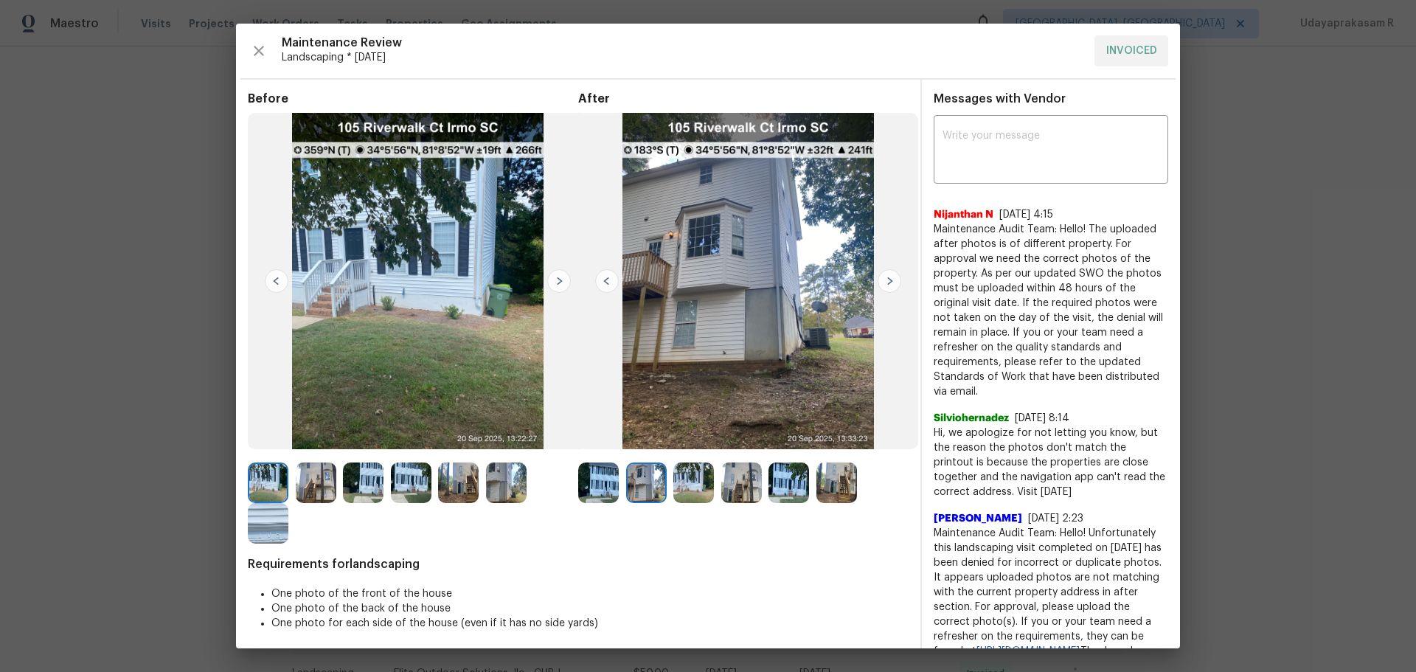
click at [608, 286] on img at bounding box center [607, 281] width 24 height 24
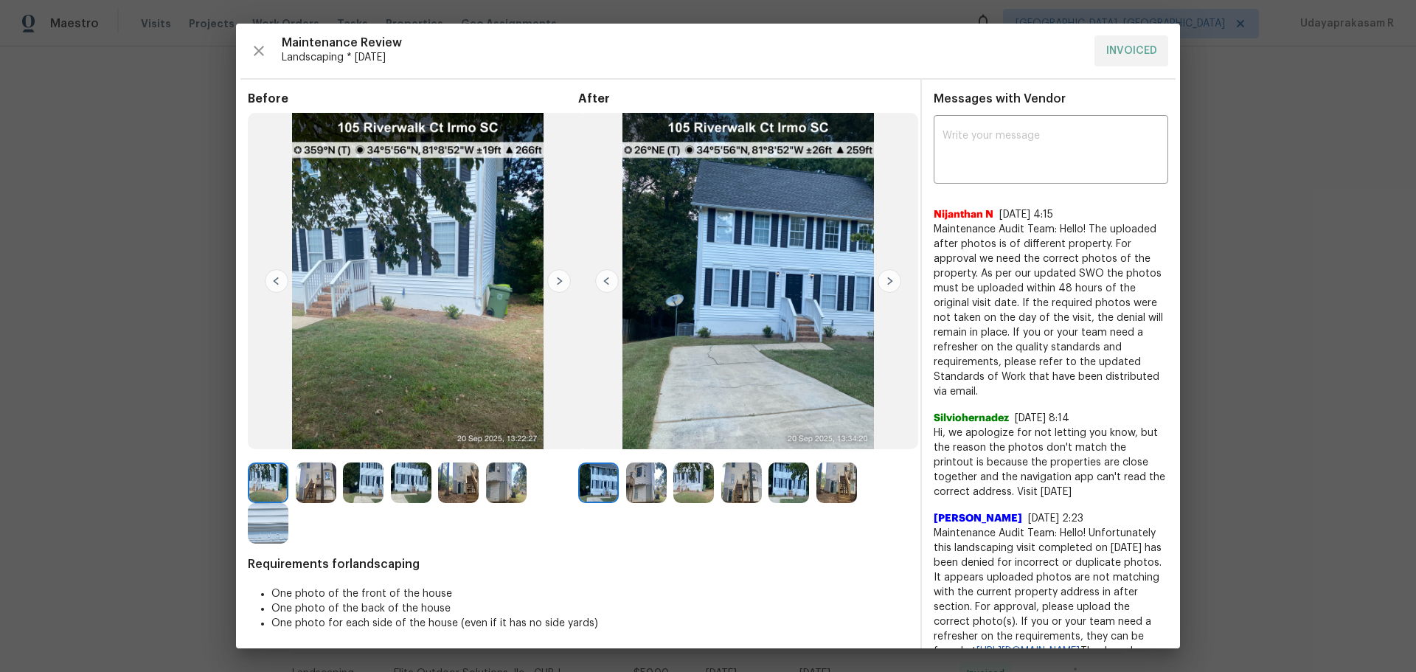
click at [608, 286] on img at bounding box center [607, 281] width 24 height 24
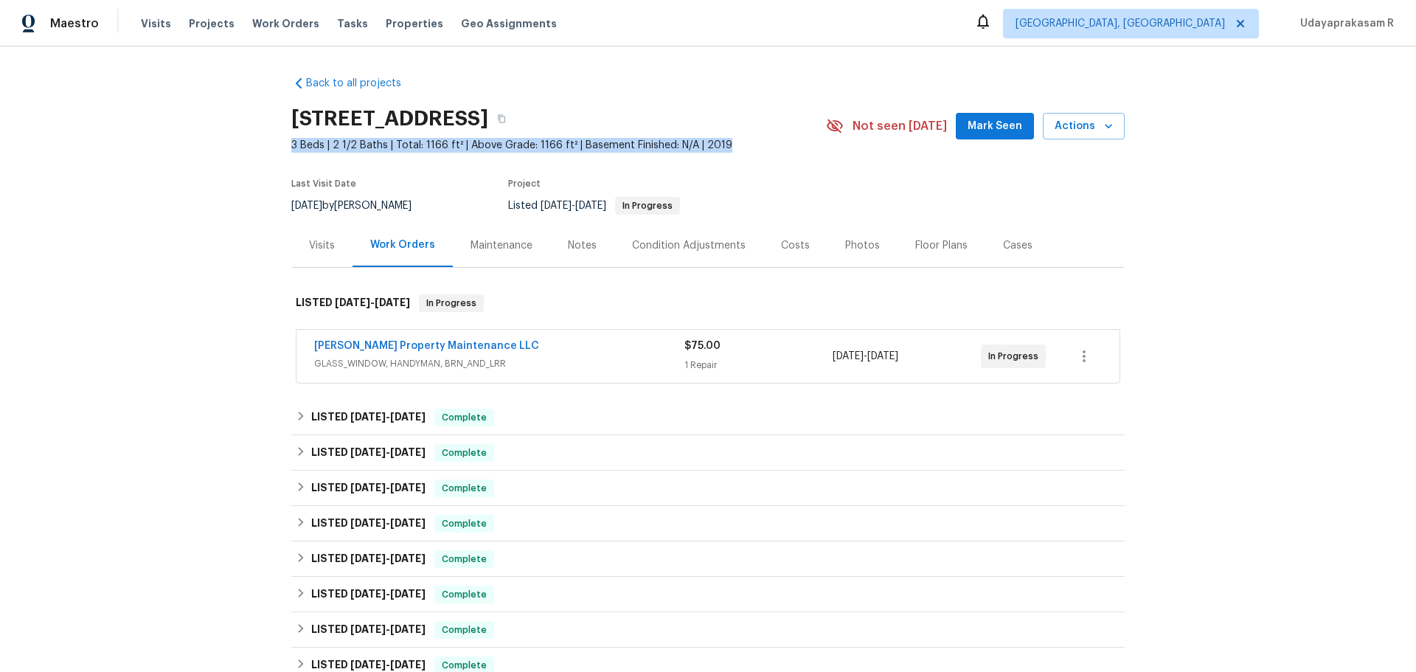
drag, startPoint x: 272, startPoint y: 144, endPoint x: 806, endPoint y: 145, distance: 533.9
click at [806, 145] on div "Back to all projects [STREET_ADDRESS] 3 Beds | 2 1/2 Baths | Total: 1166 ft² | …" at bounding box center [708, 358] width 1416 height 625
click at [793, 150] on span "3 Beds | 2 1/2 Baths | Total: 1166 ft² | Above Grade: 1166 ft² | Basement Finis…" at bounding box center [558, 145] width 535 height 15
